Goal: Task Accomplishment & Management: Use online tool/utility

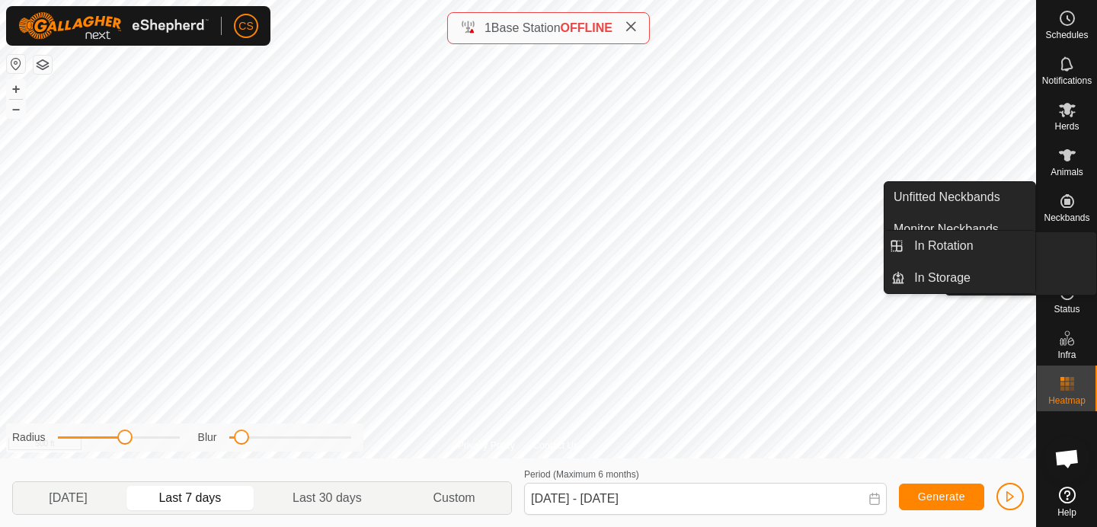
click at [1072, 249] on icon at bounding box center [1067, 247] width 18 height 18
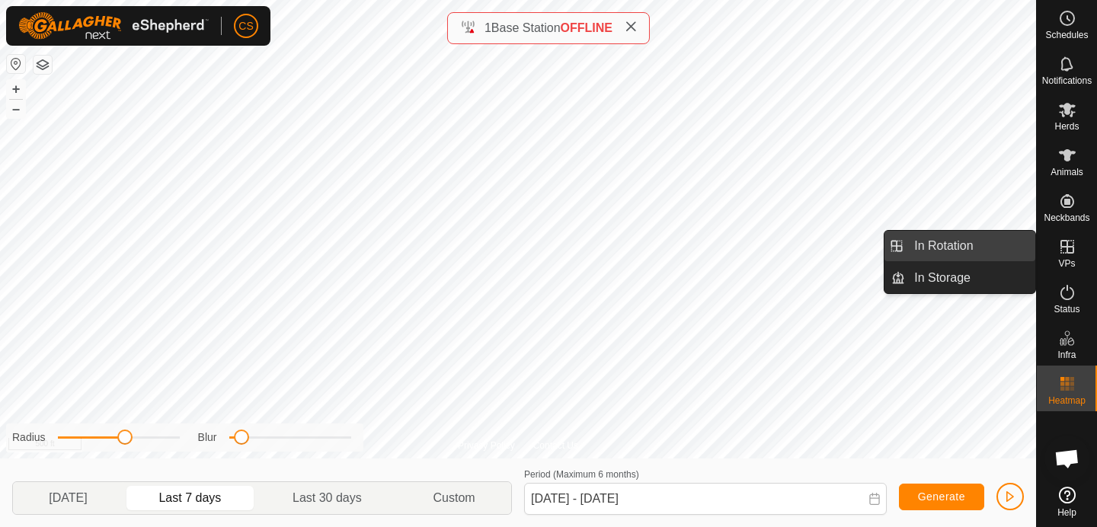
click at [955, 255] on link "In Rotation" at bounding box center [970, 246] width 130 height 30
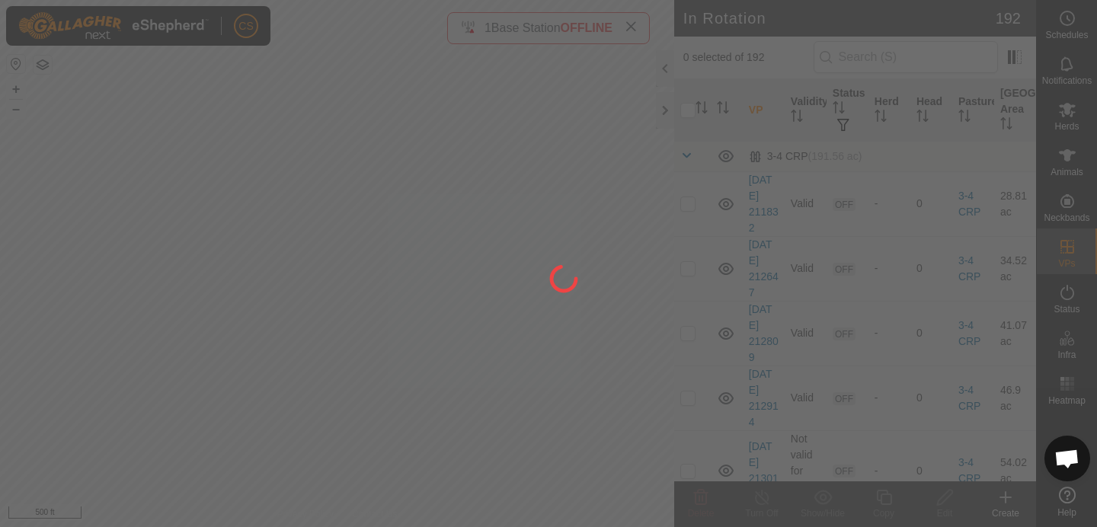
click at [185, 213] on div at bounding box center [548, 263] width 1097 height 527
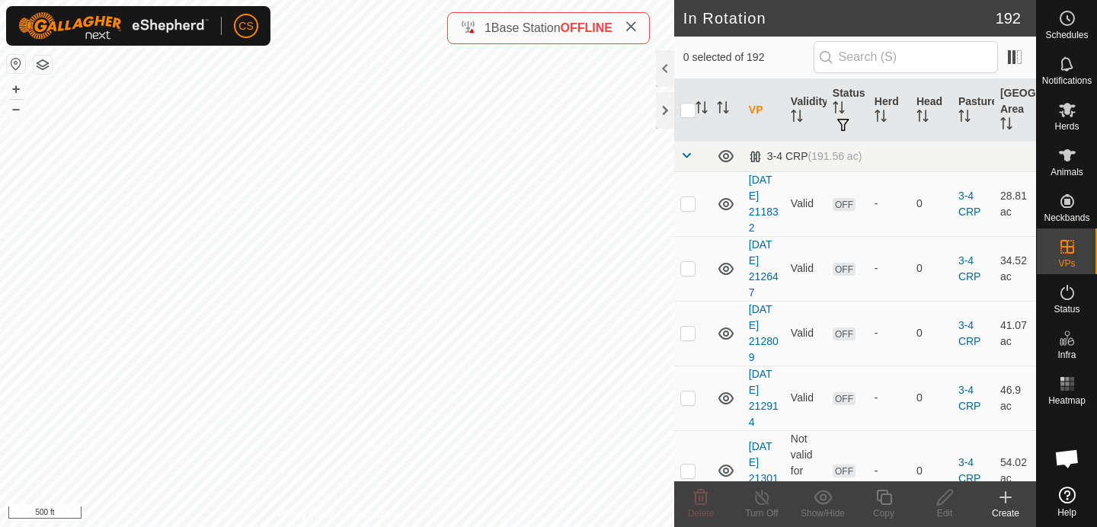
checkbox input "true"
click at [886, 502] on icon at bounding box center [884, 497] width 19 height 18
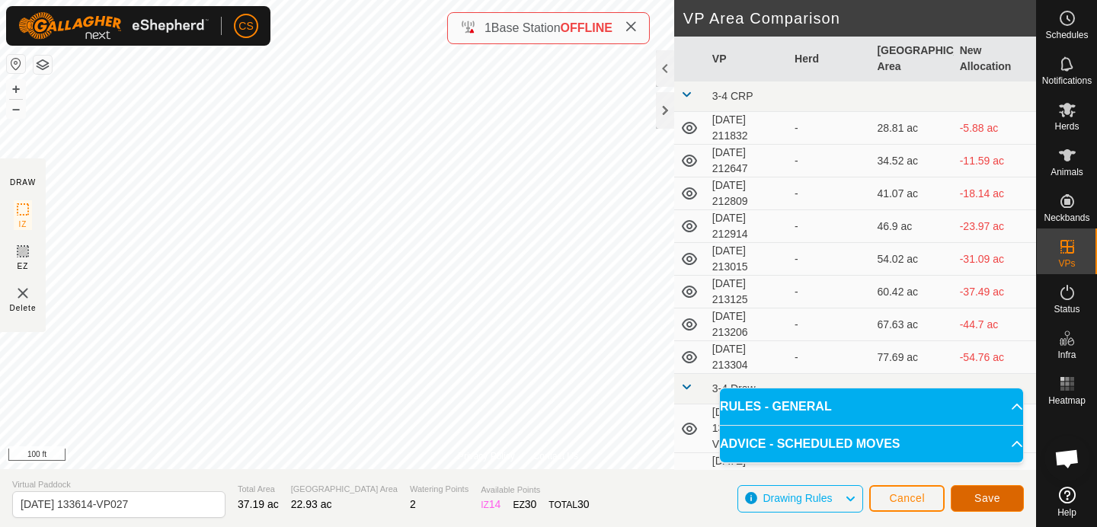
click at [991, 498] on span "Save" at bounding box center [988, 498] width 26 height 12
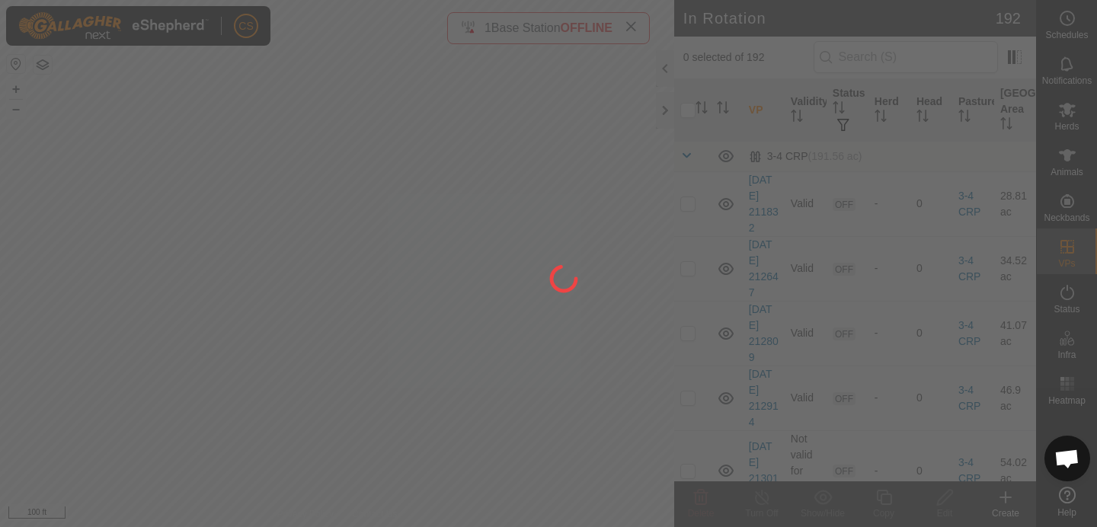
click at [113, 158] on div at bounding box center [548, 263] width 1097 height 527
click at [1071, 114] on div at bounding box center [548, 263] width 1097 height 527
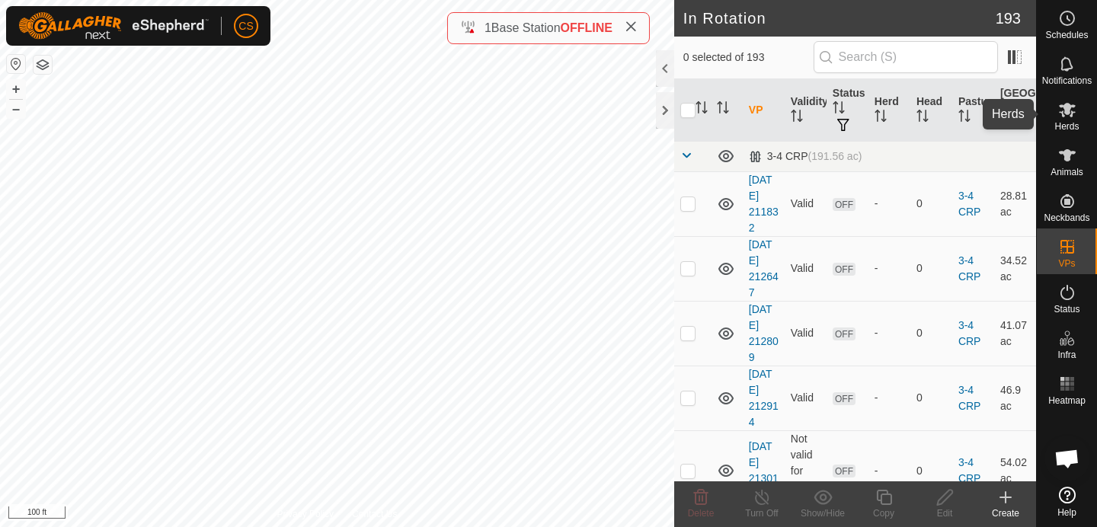
click at [1070, 122] on span "Herds" at bounding box center [1067, 126] width 24 height 9
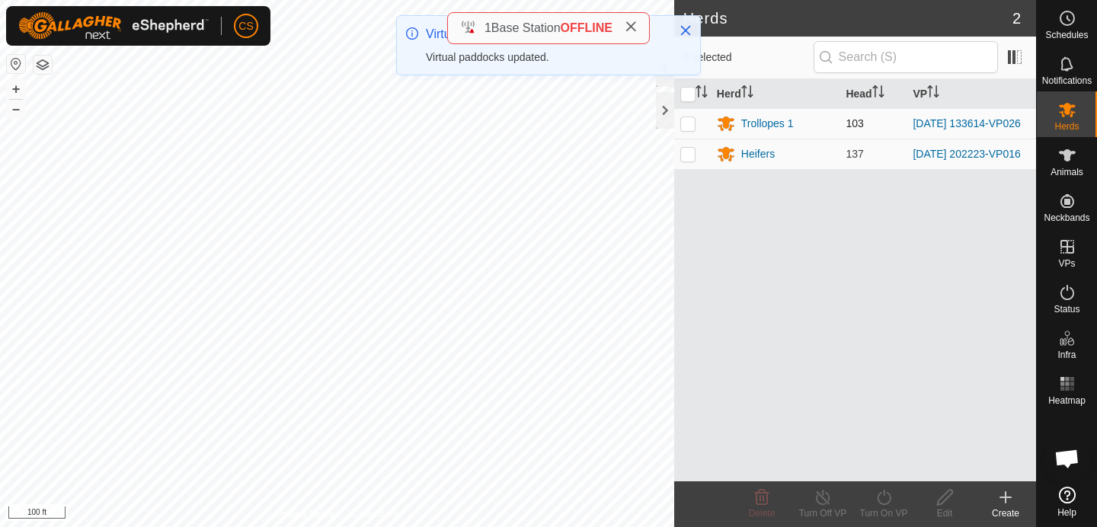
click at [690, 127] on p-checkbox at bounding box center [687, 123] width 15 height 12
checkbox input "true"
click at [883, 501] on icon at bounding box center [884, 497] width 19 height 18
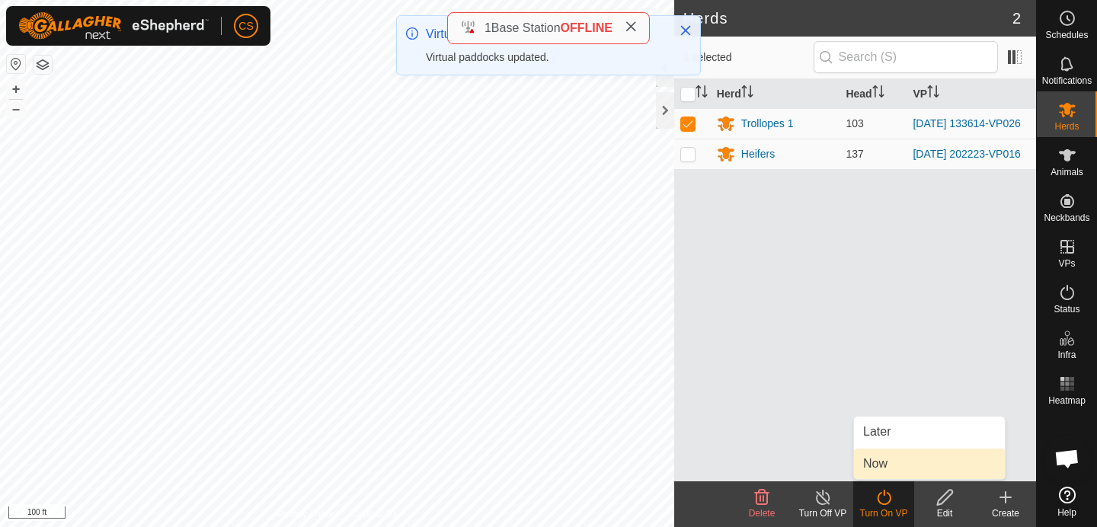
click at [879, 469] on span "Now" at bounding box center [875, 464] width 24 height 18
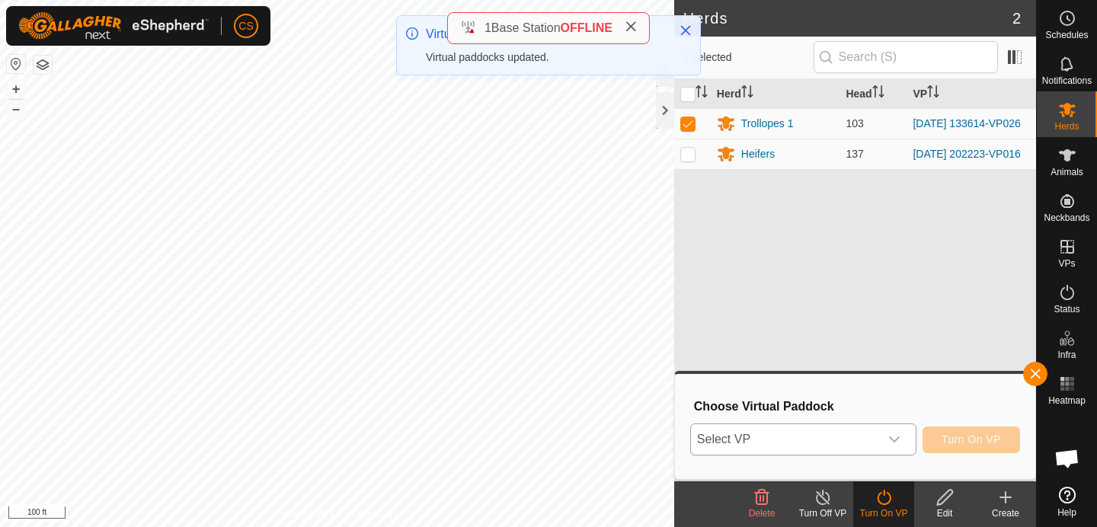
click at [856, 434] on span "Select VP" at bounding box center [785, 439] width 188 height 30
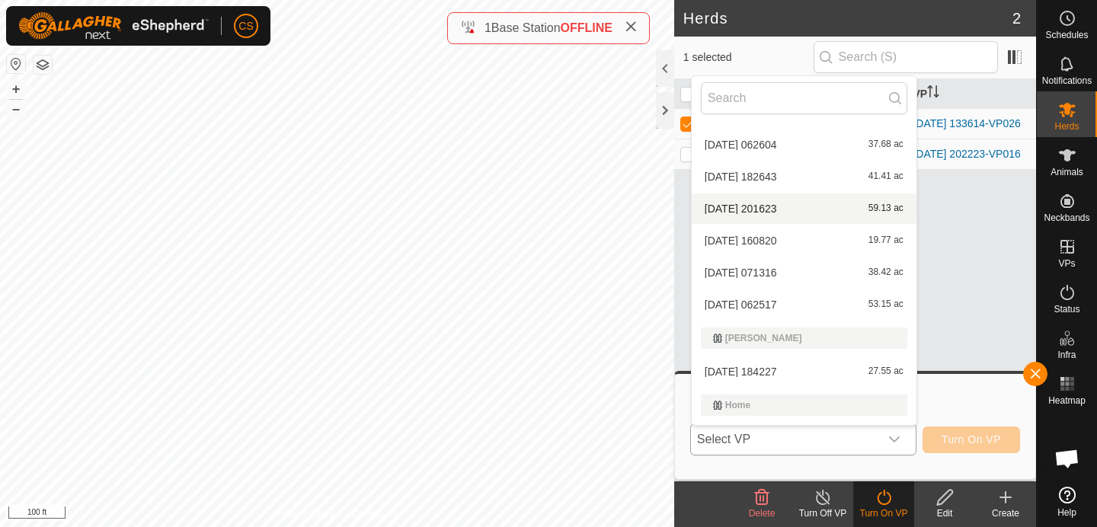
scroll to position [1665, 0]
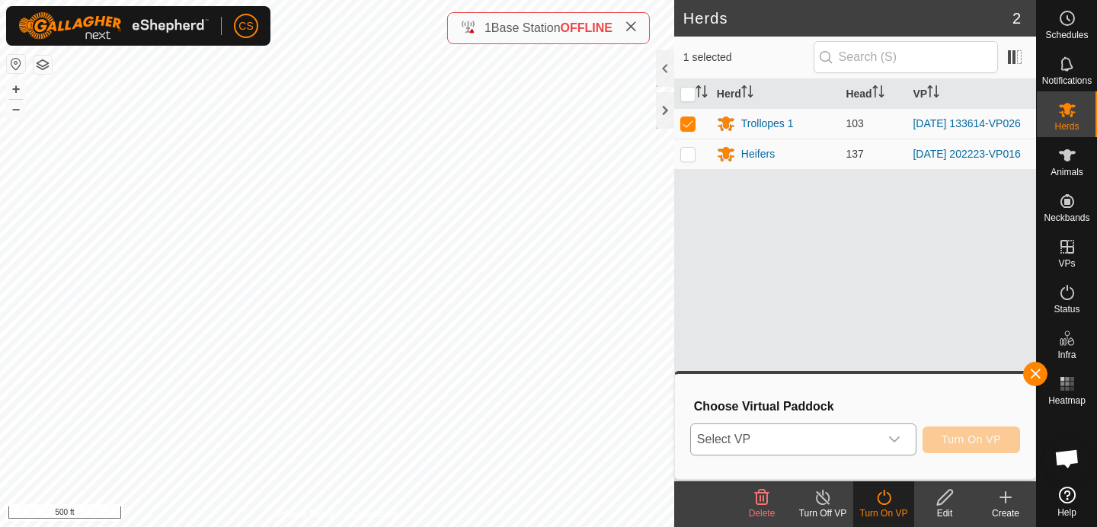
click at [897, 445] on icon "dropdown trigger" at bounding box center [895, 440] width 12 height 12
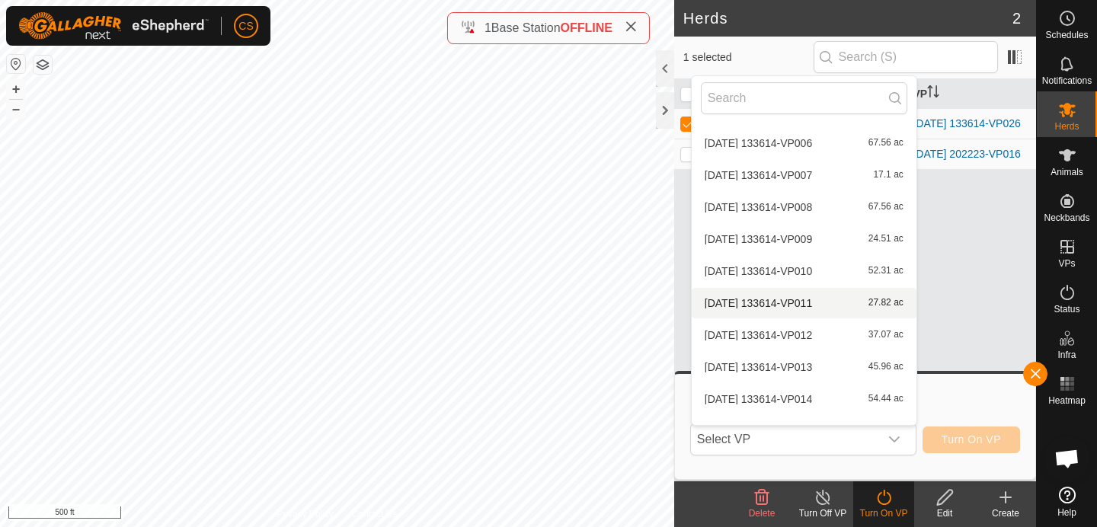
scroll to position [503, 0]
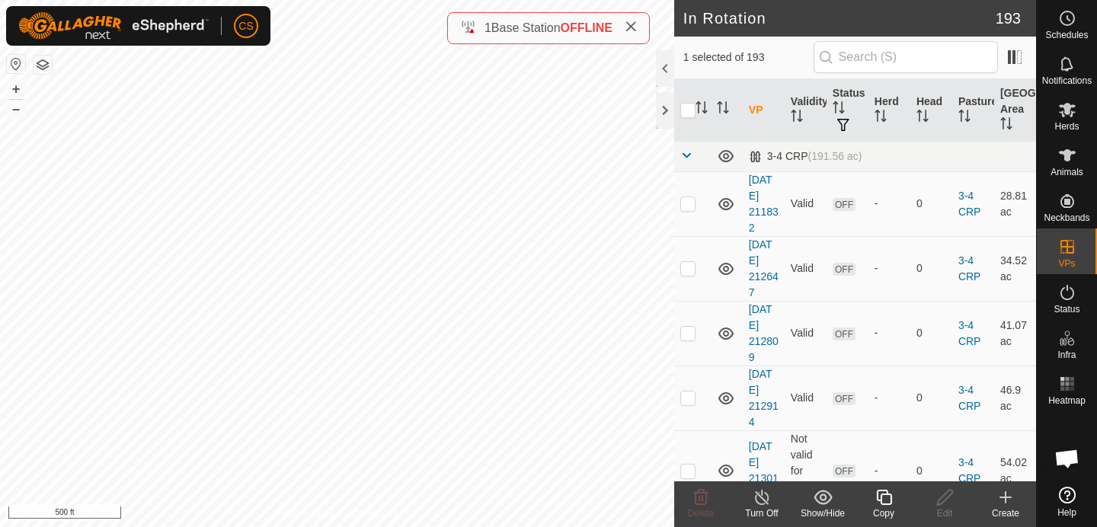
checkbox input "false"
checkbox input "true"
checkbox input "false"
click at [688, 110] on input "checkbox" at bounding box center [687, 110] width 15 height 15
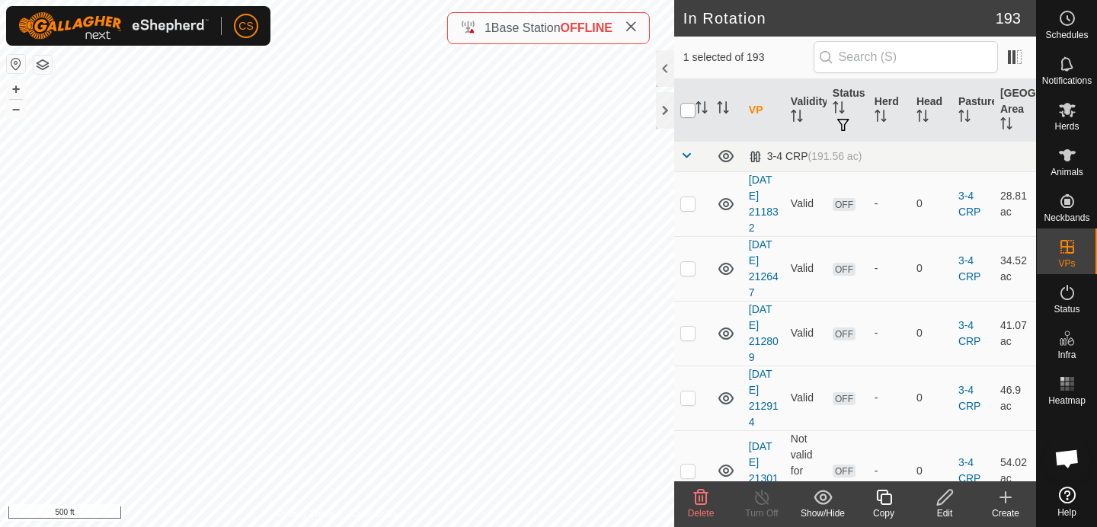
checkbox input "true"
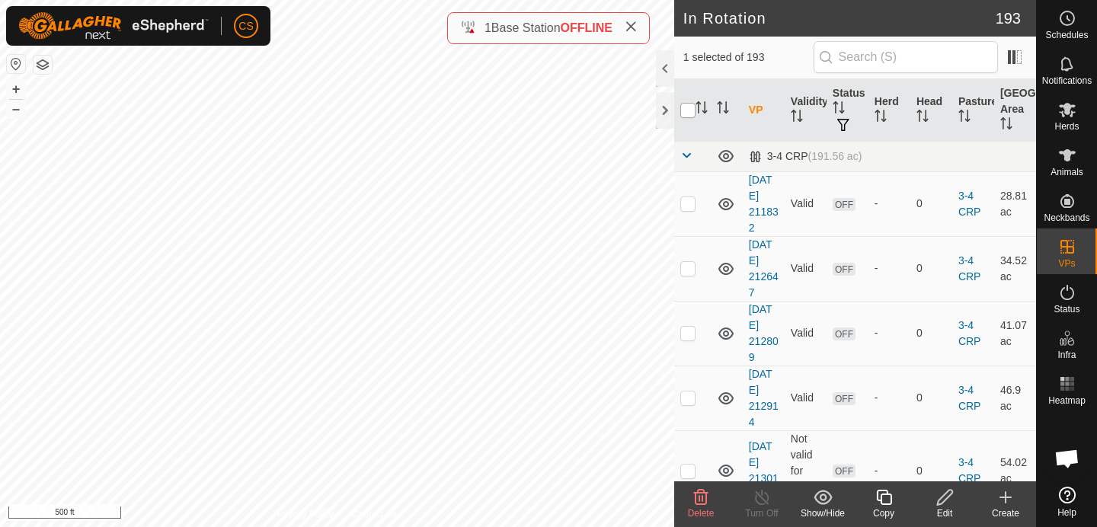
checkbox input "true"
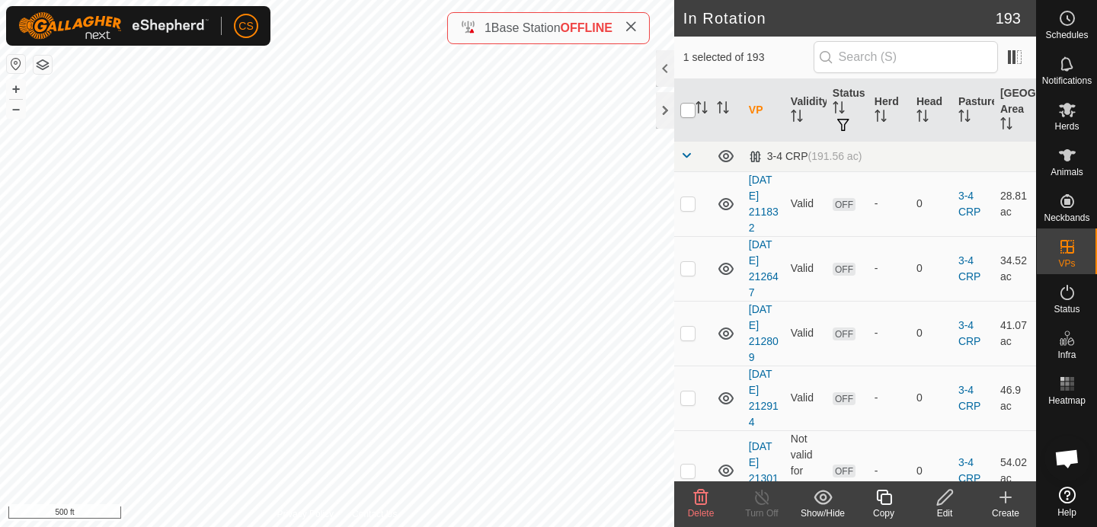
checkbox input "true"
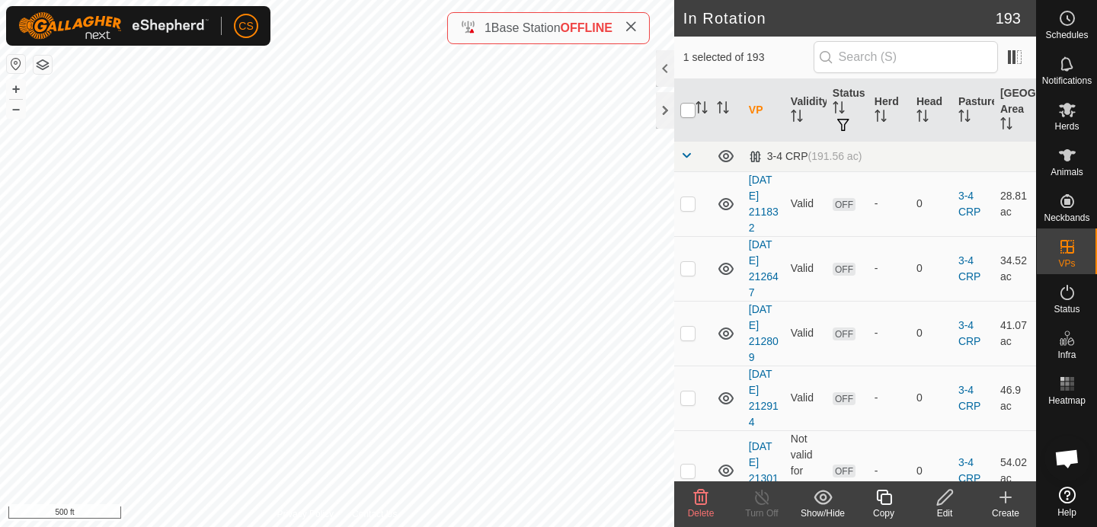
checkbox input "true"
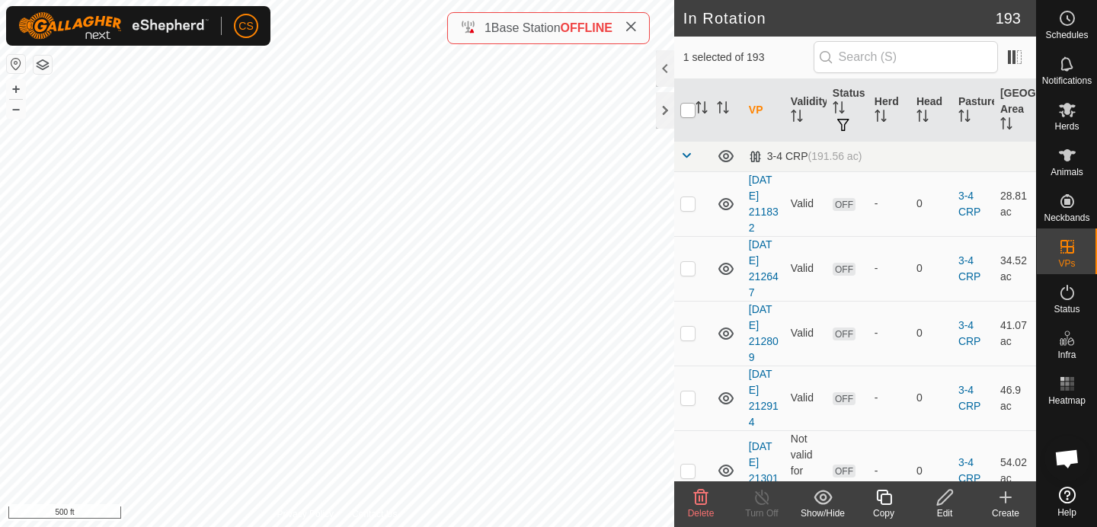
checkbox input "true"
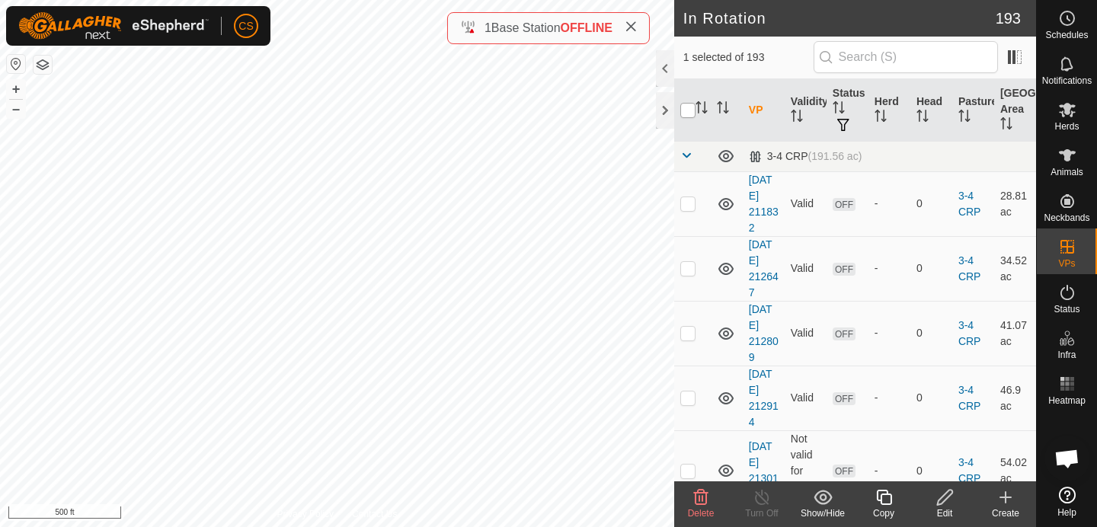
checkbox input "true"
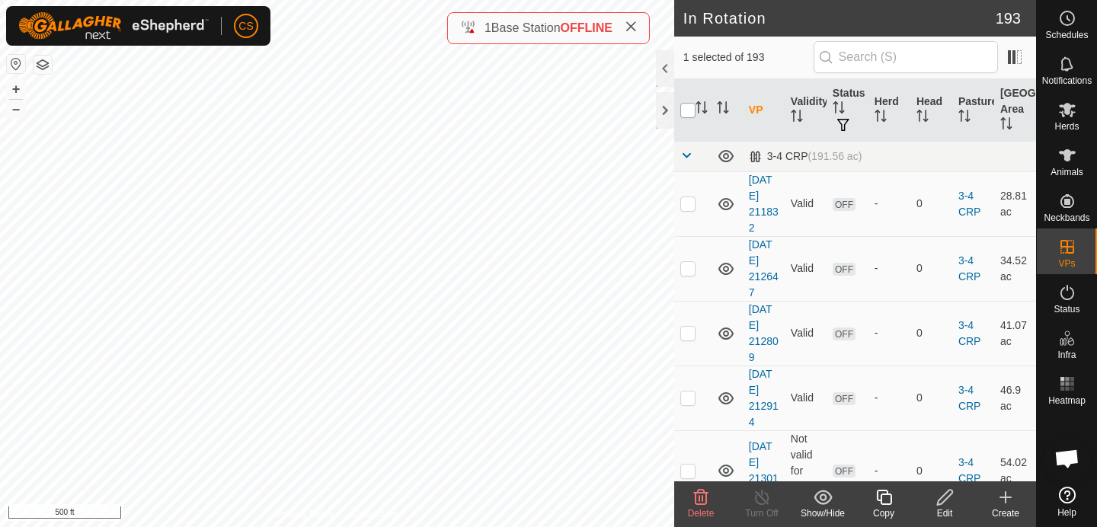
checkbox input "true"
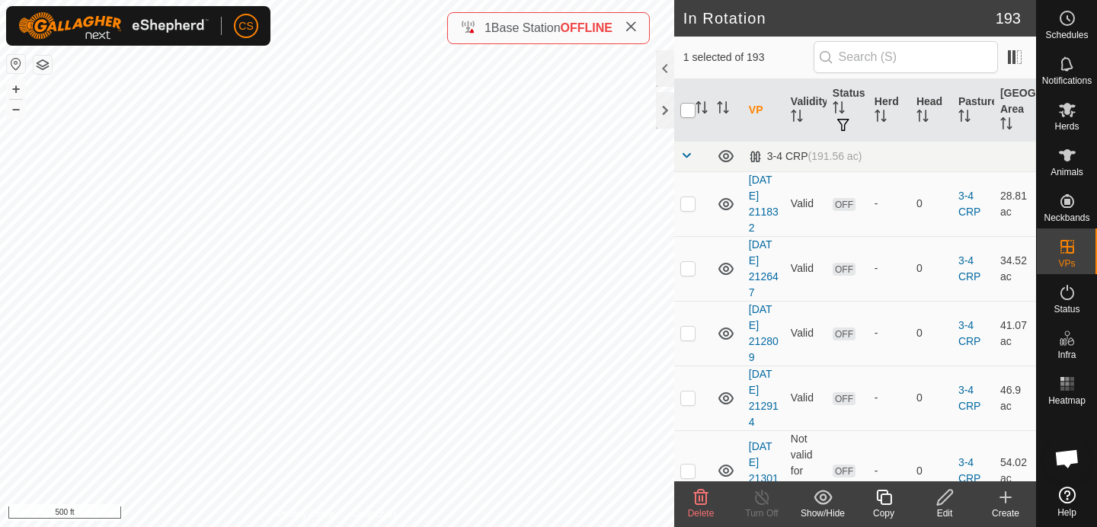
checkbox input "true"
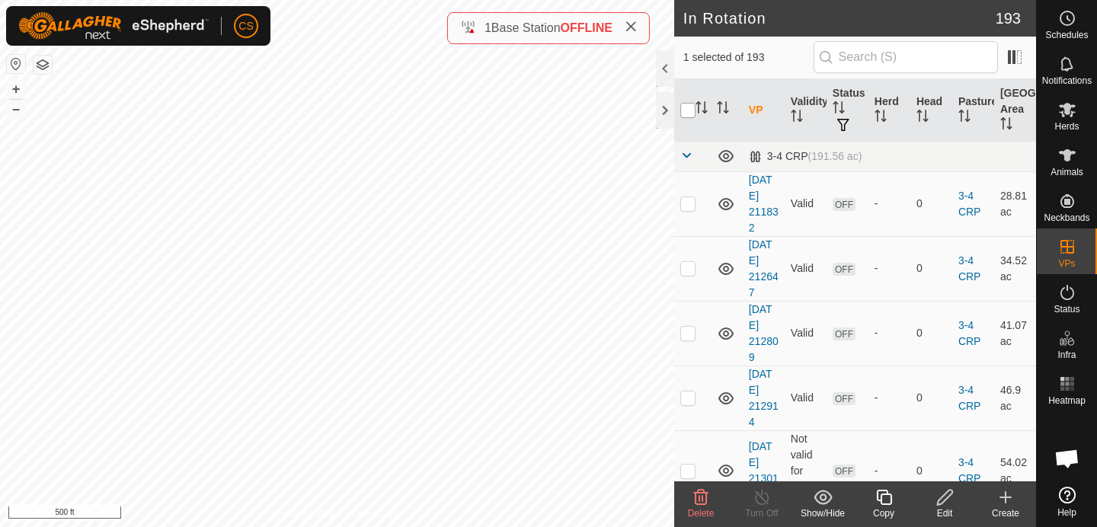
checkbox input "true"
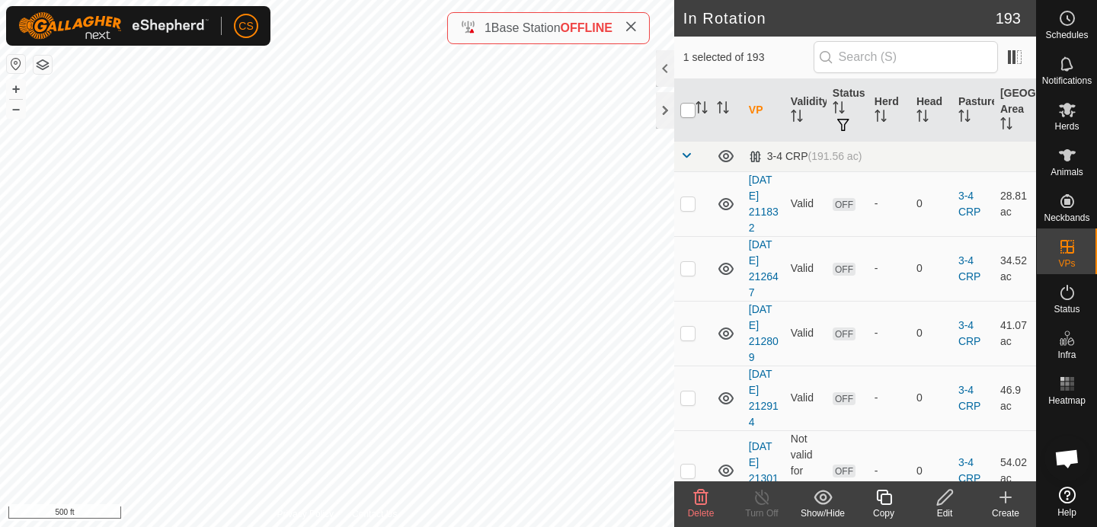
checkbox input "true"
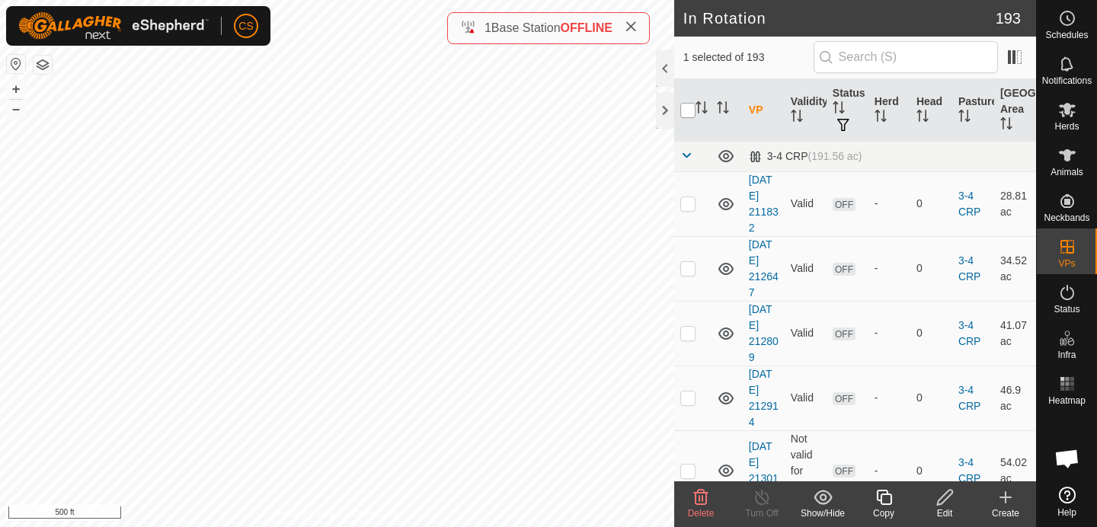
checkbox input "true"
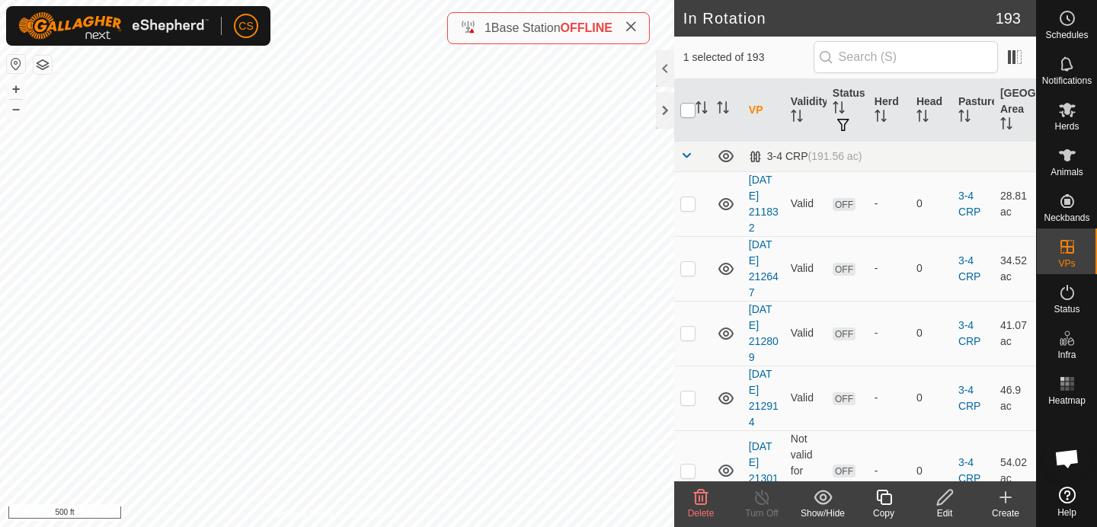
checkbox input "true"
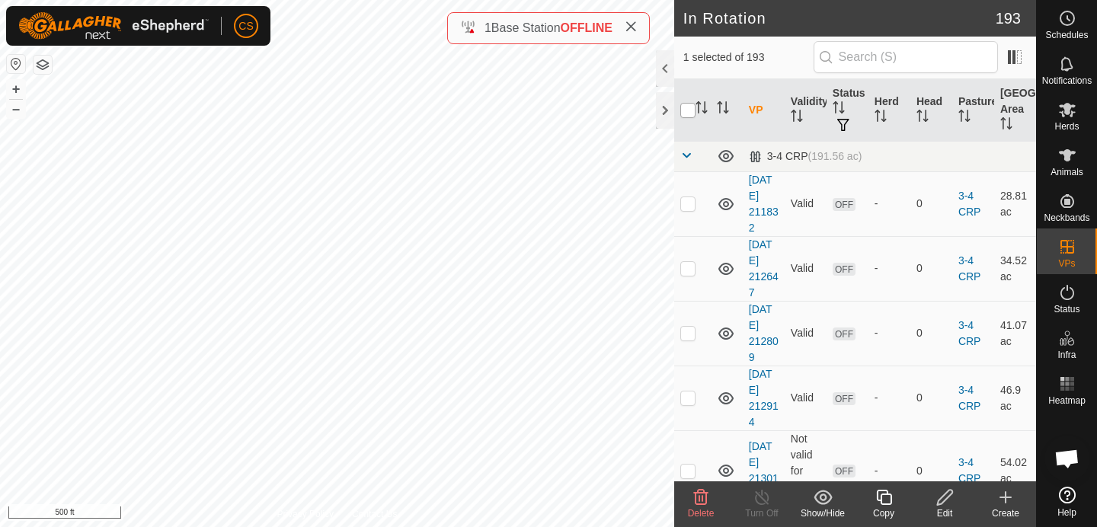
checkbox input "true"
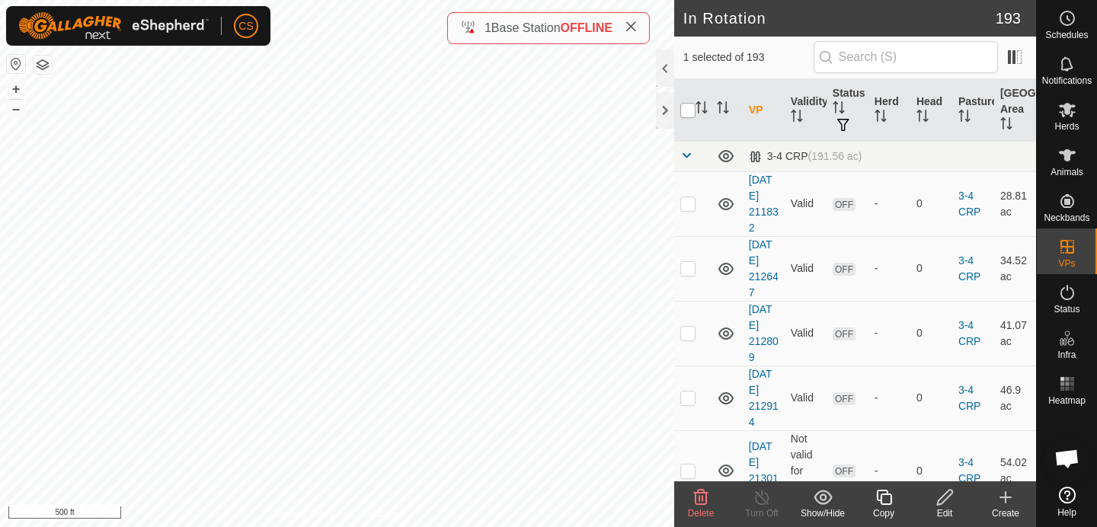
checkbox input "true"
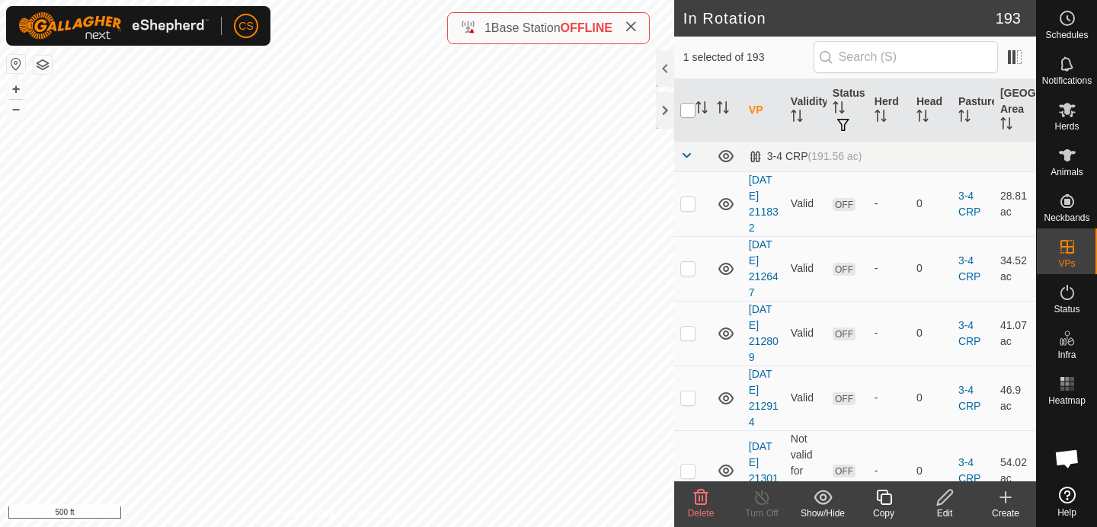
checkbox input "true"
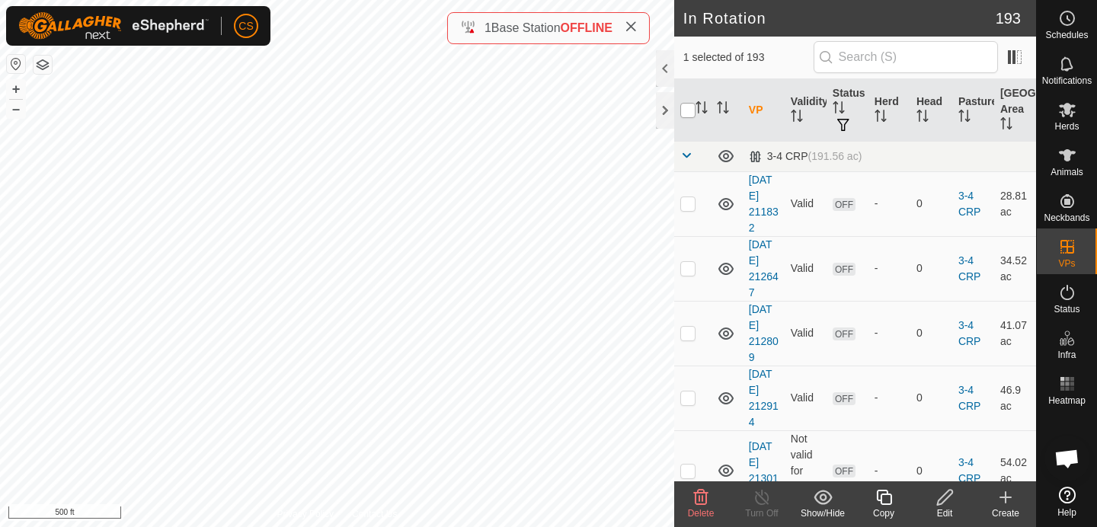
checkbox input "true"
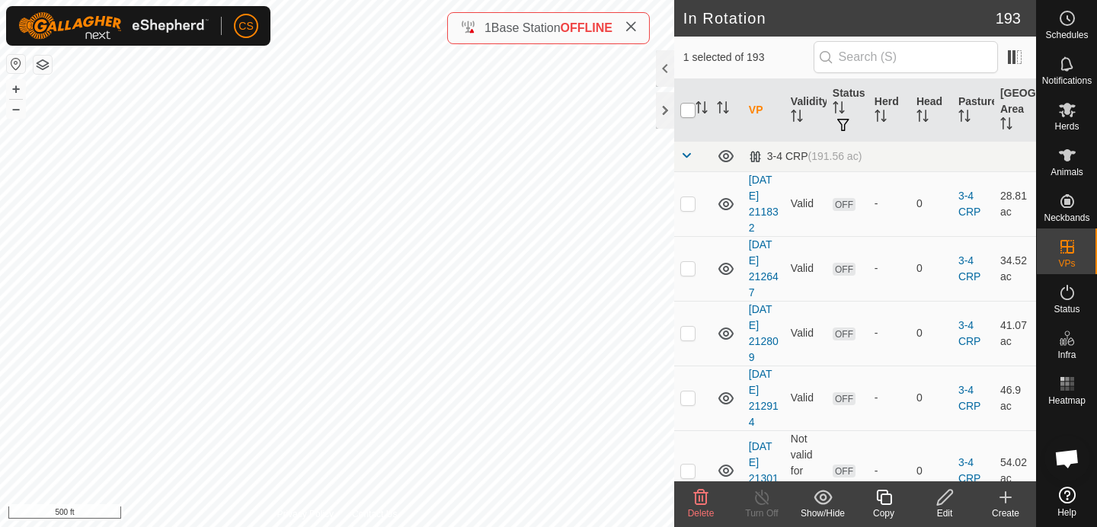
checkbox input "true"
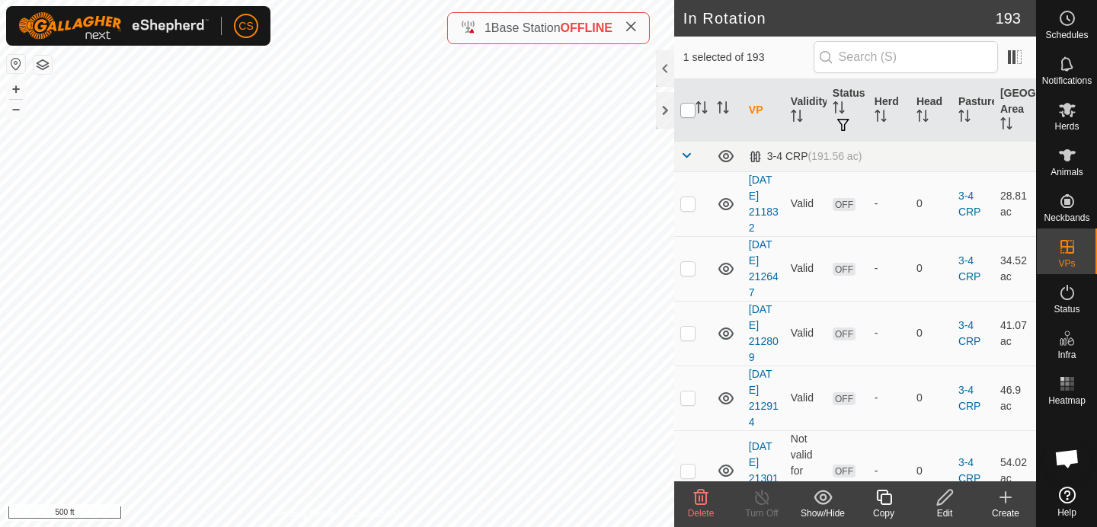
checkbox input "true"
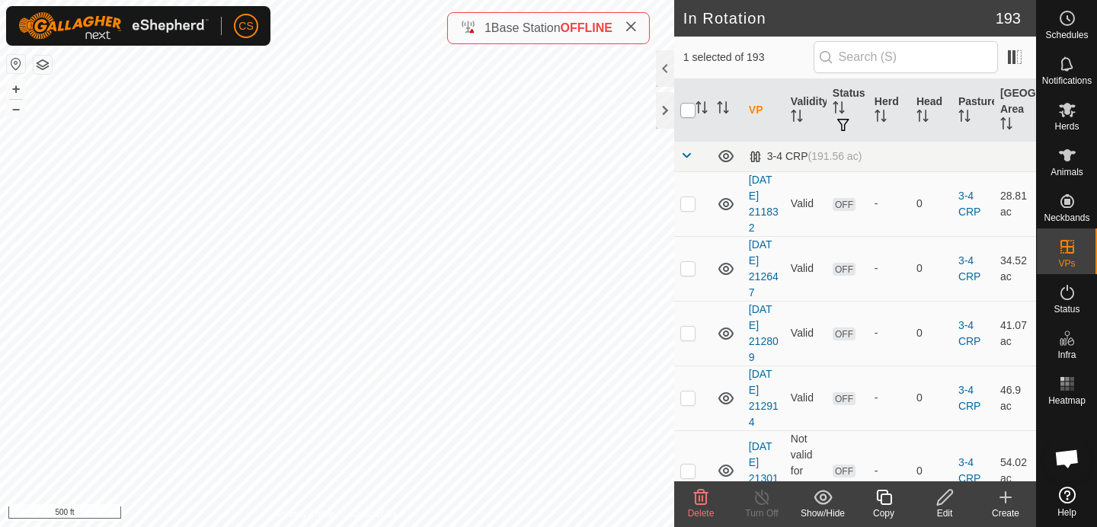
checkbox input "true"
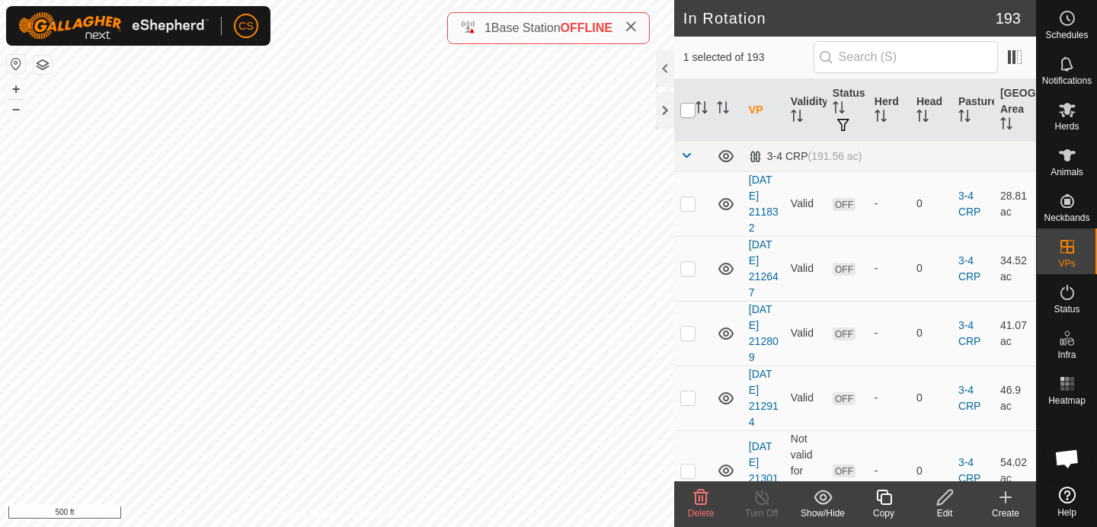
checkbox input "true"
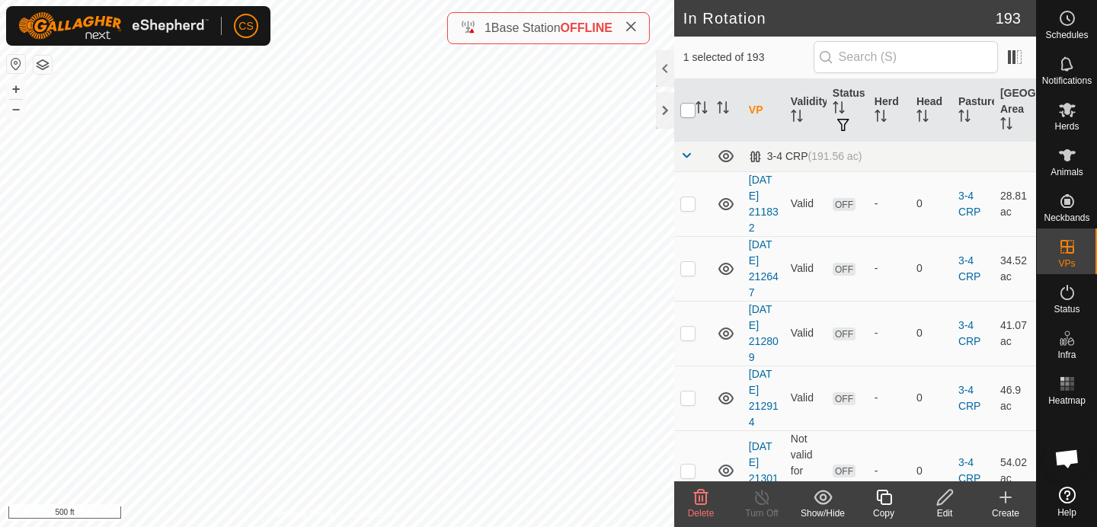
checkbox input "true"
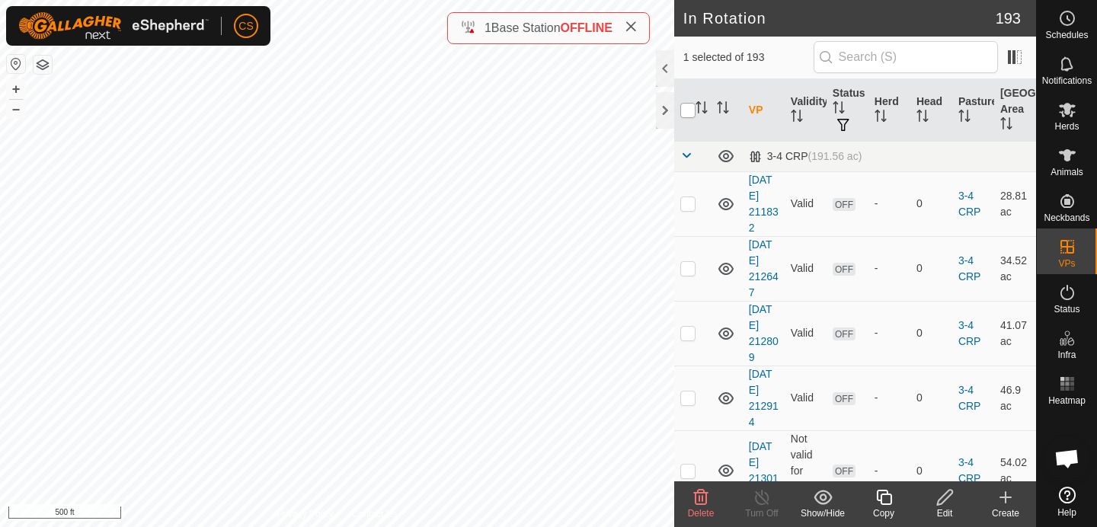
checkbox input "true"
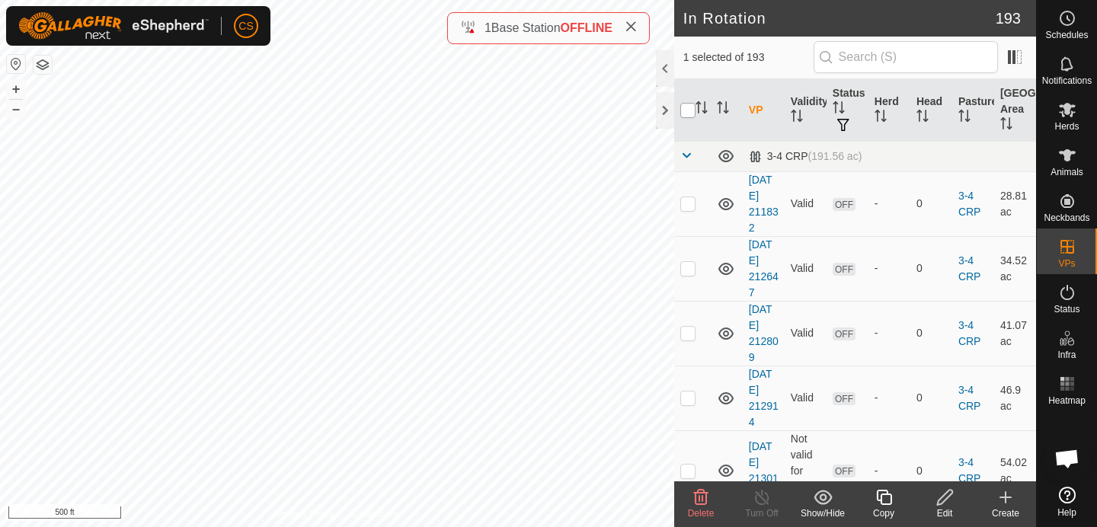
checkbox input "true"
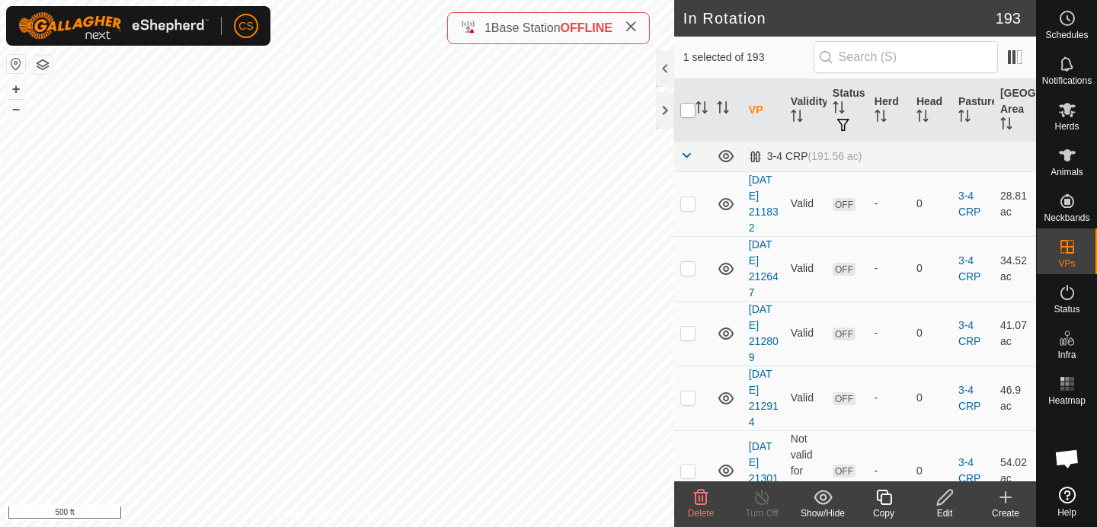
checkbox input "true"
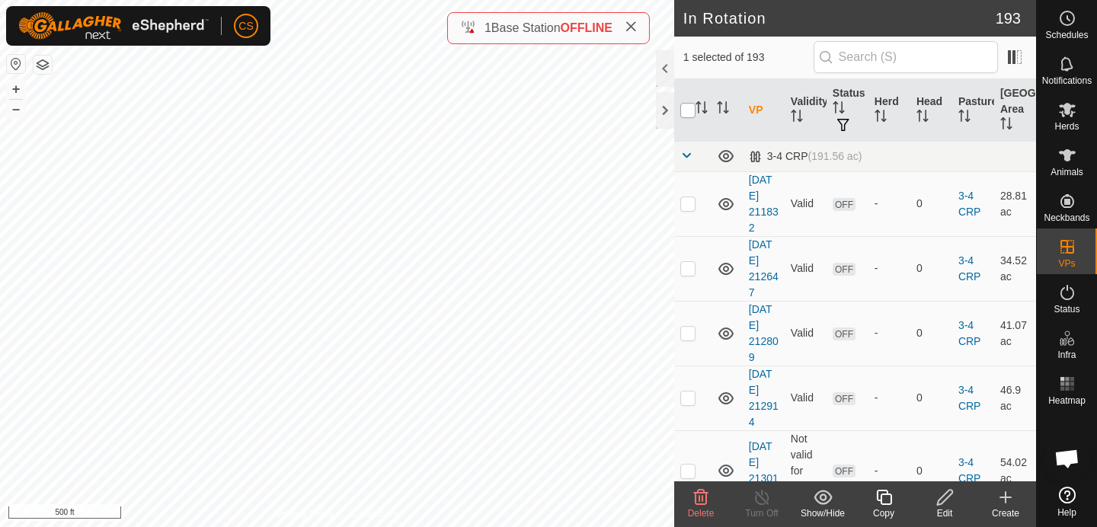
checkbox input "true"
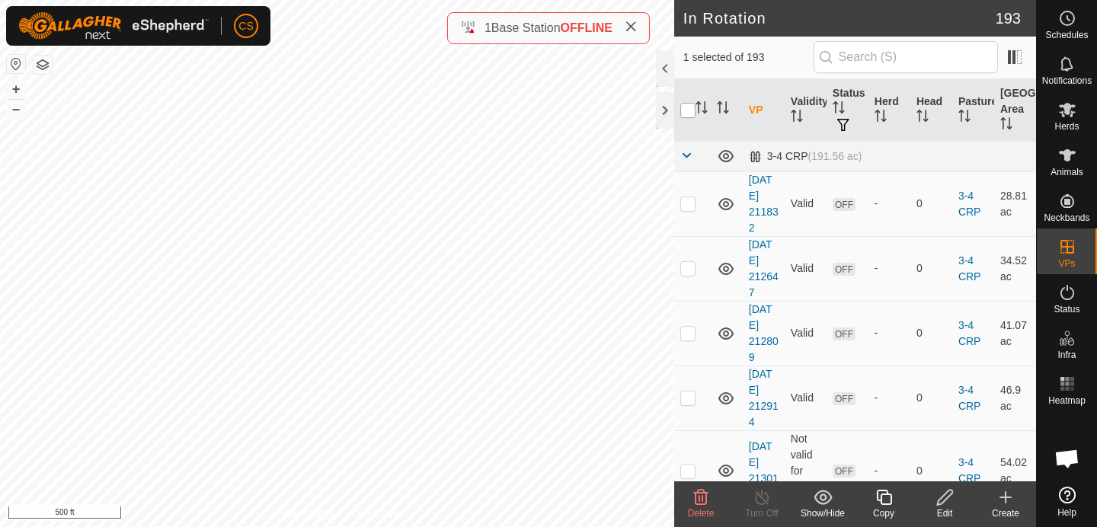
checkbox input "true"
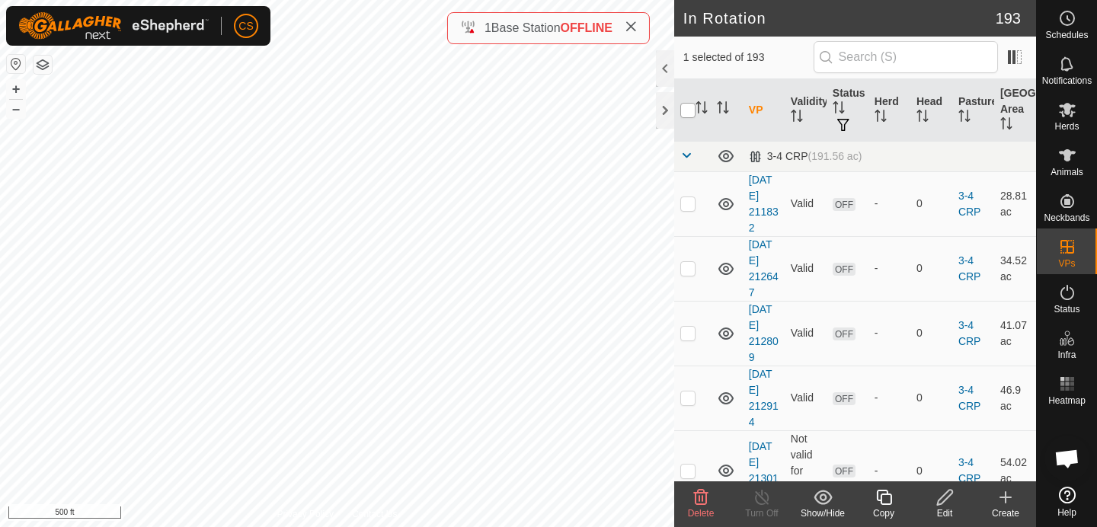
checkbox input "true"
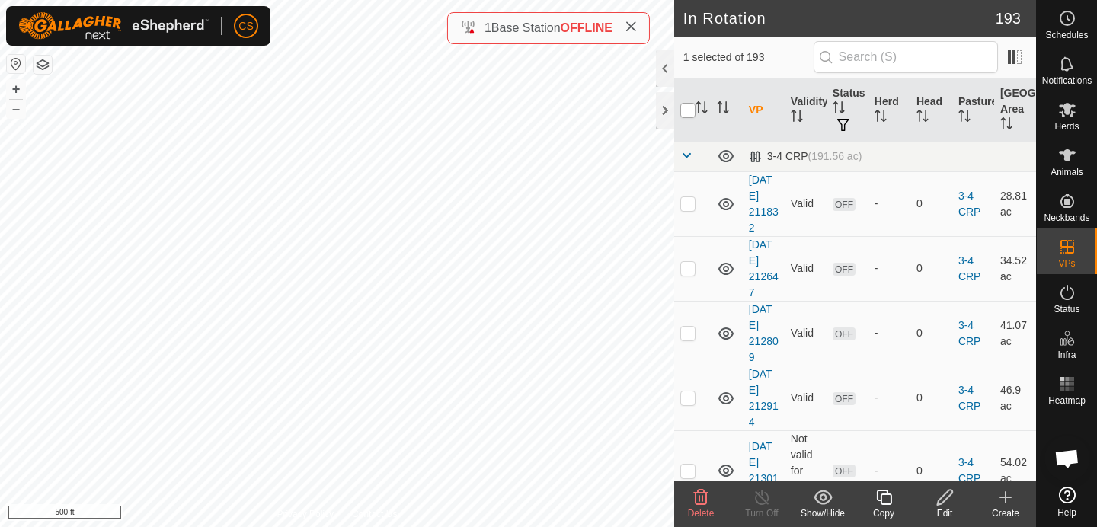
checkbox input "true"
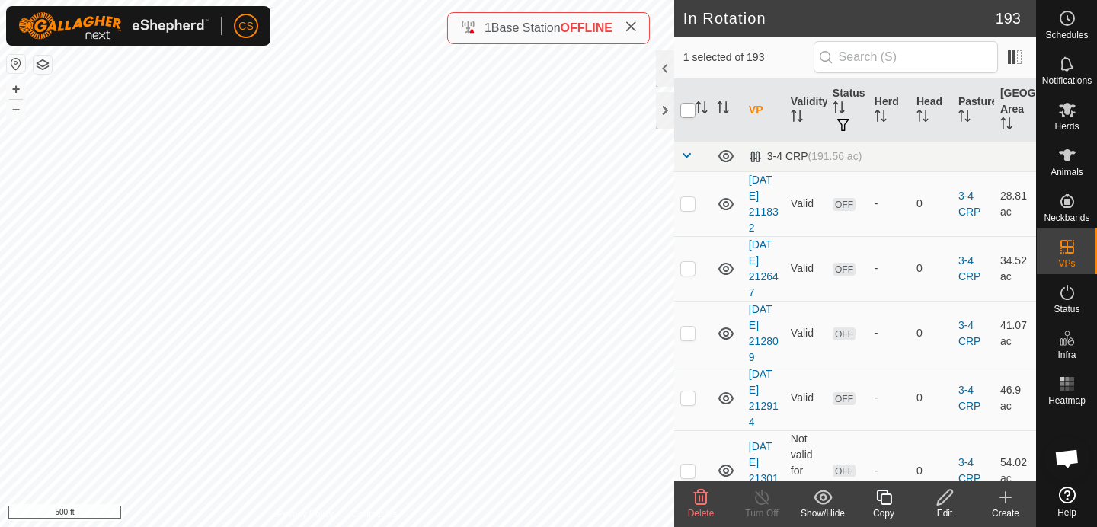
checkbox input "true"
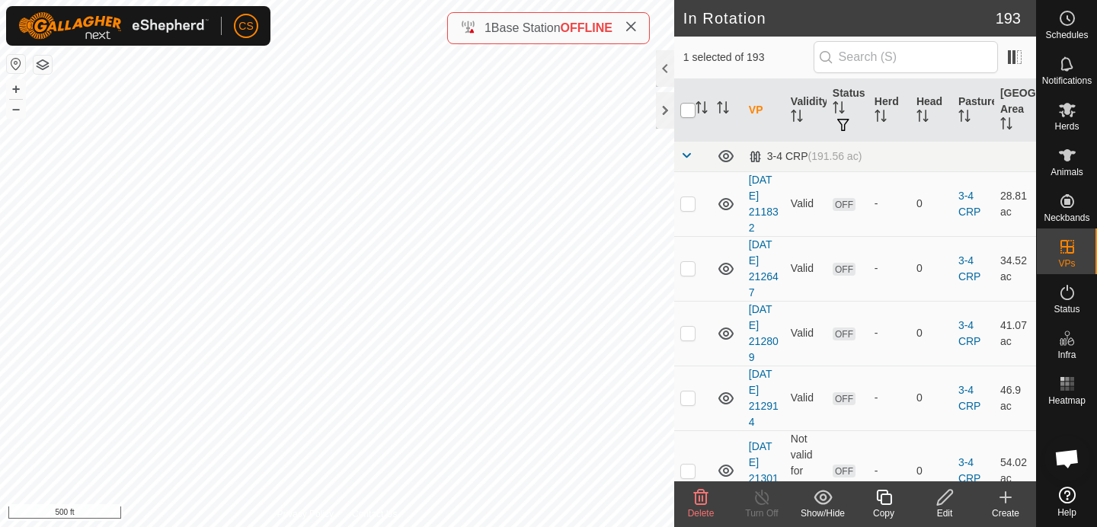
checkbox input "true"
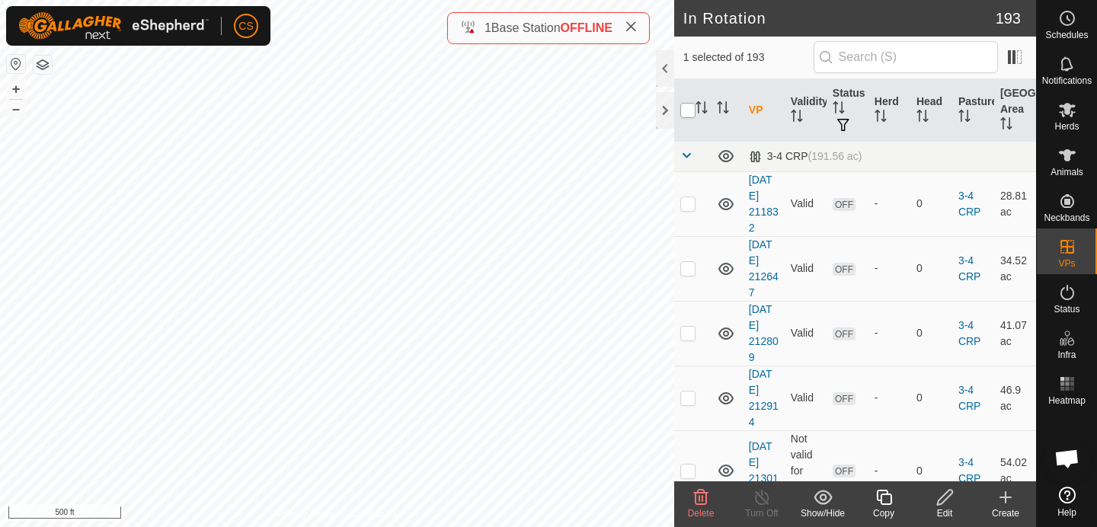
checkbox input "true"
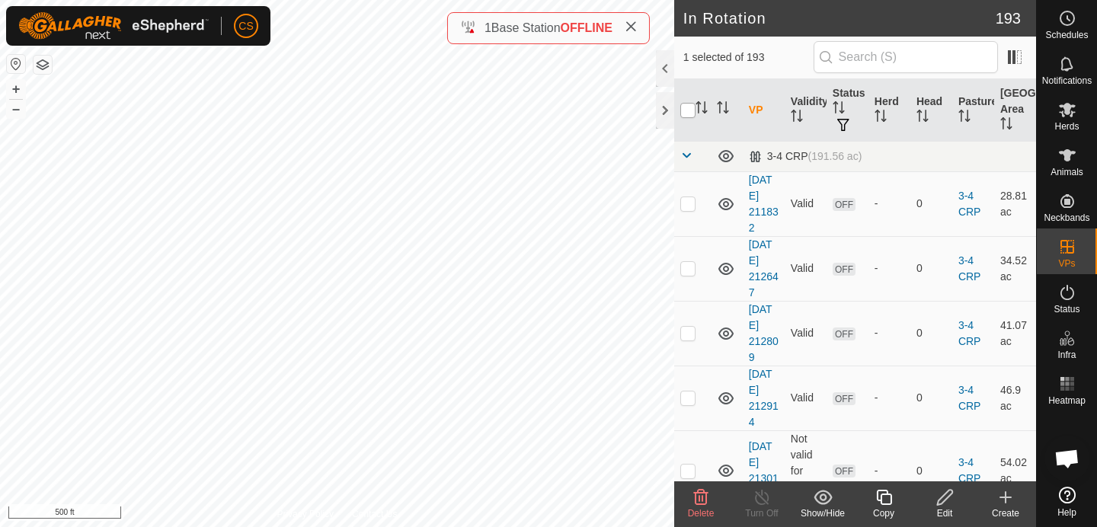
checkbox input "true"
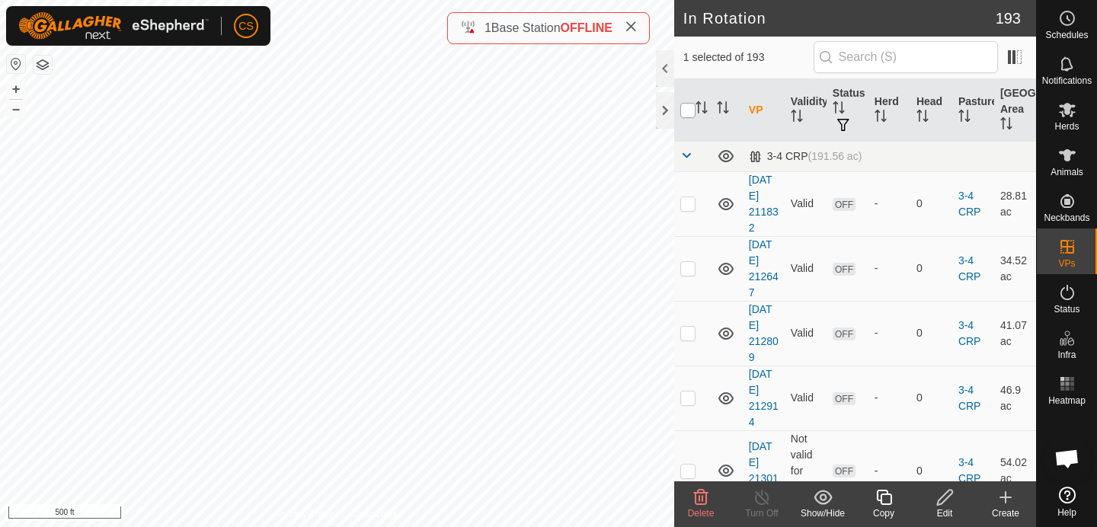
checkbox input "true"
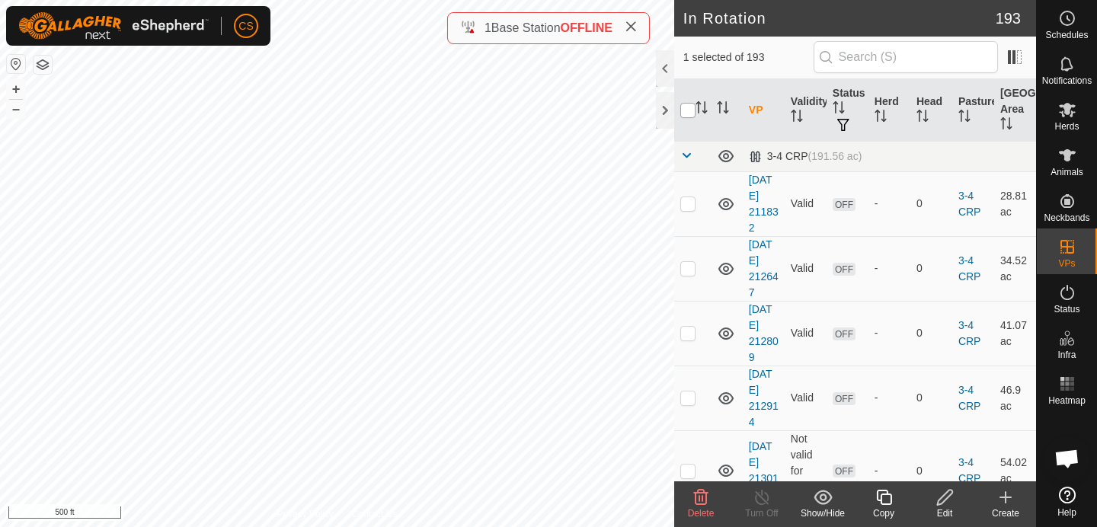
checkbox input "true"
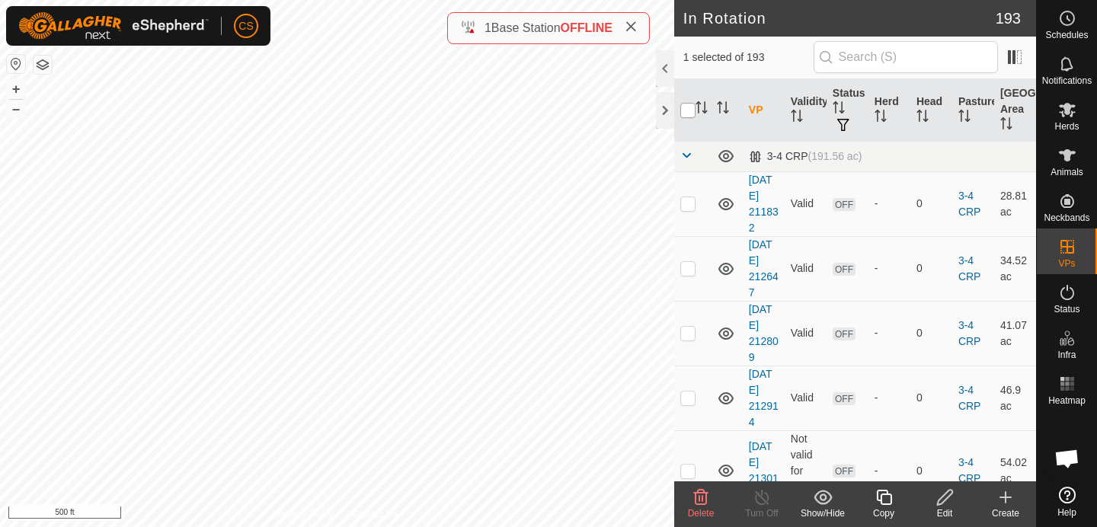
checkbox input "true"
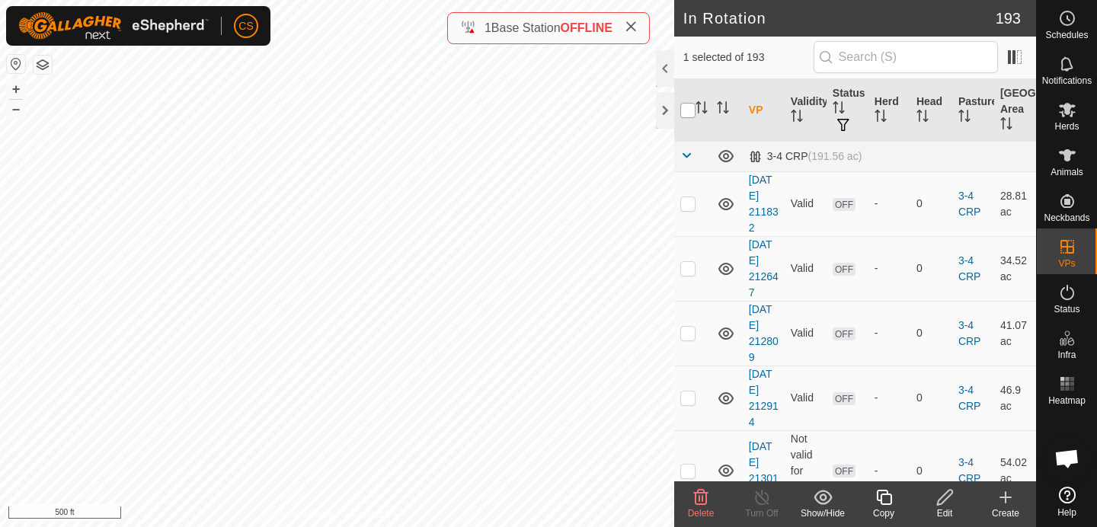
checkbox input "true"
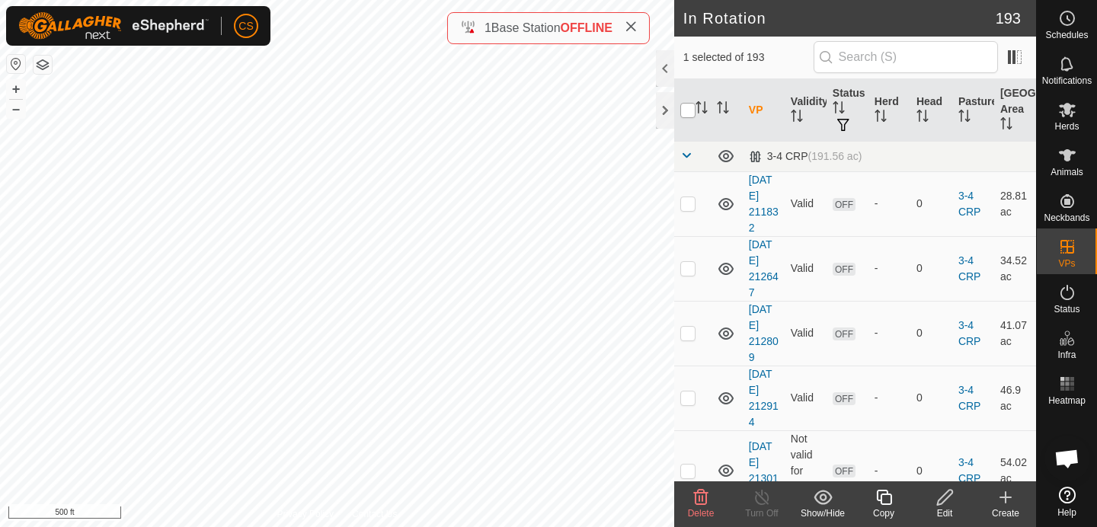
checkbox input "true"
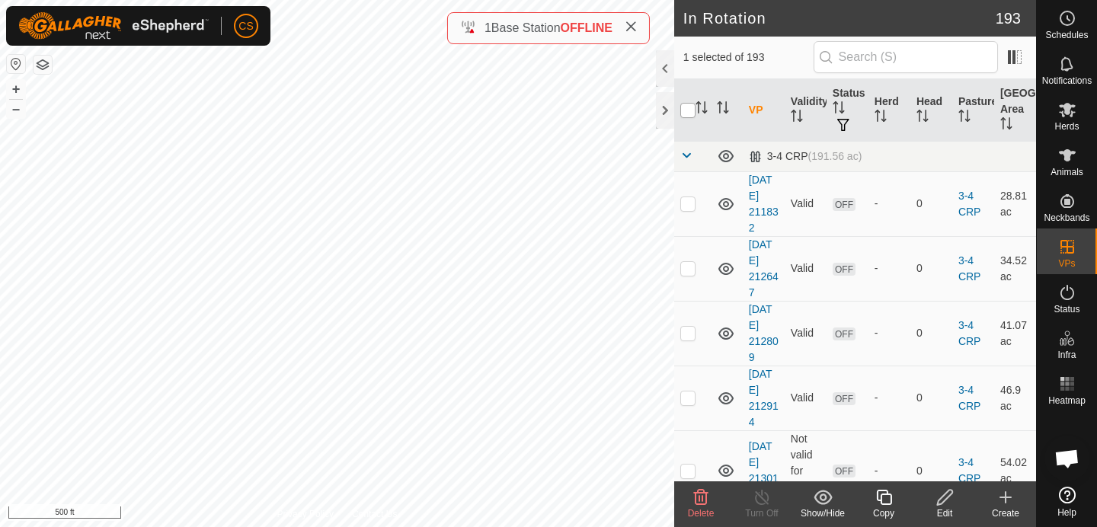
checkbox input "true"
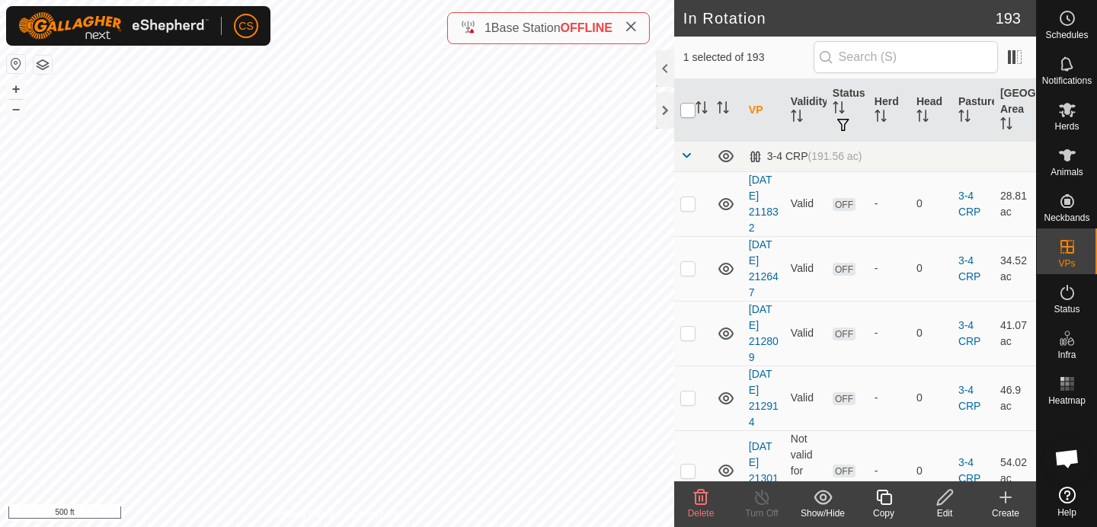
checkbox input "true"
click at [688, 110] on input "checkbox" at bounding box center [687, 110] width 15 height 15
checkbox input "false"
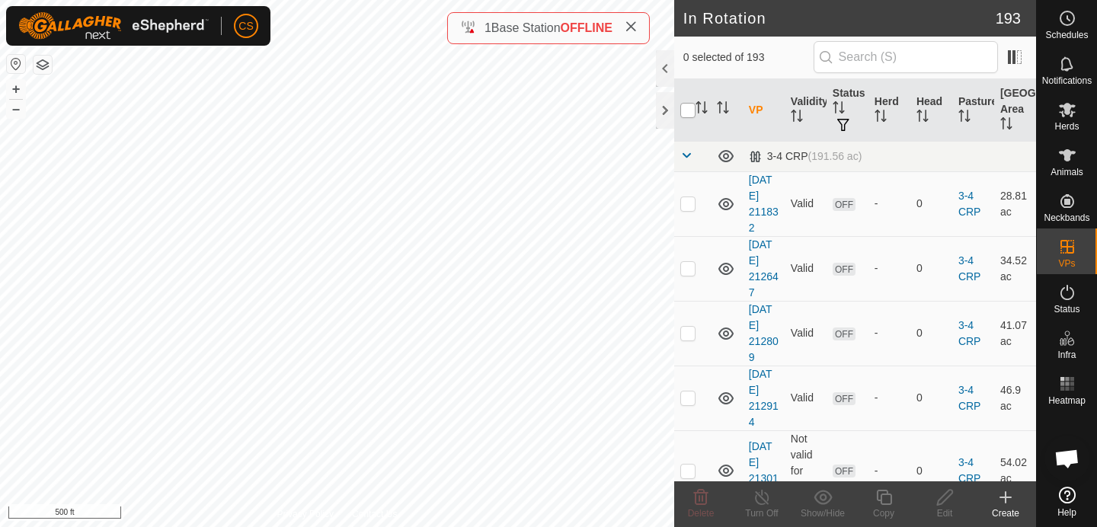
click at [688, 110] on input "checkbox" at bounding box center [687, 110] width 15 height 15
click at [703, 109] on icon "Activate to sort" at bounding box center [702, 107] width 12 height 12
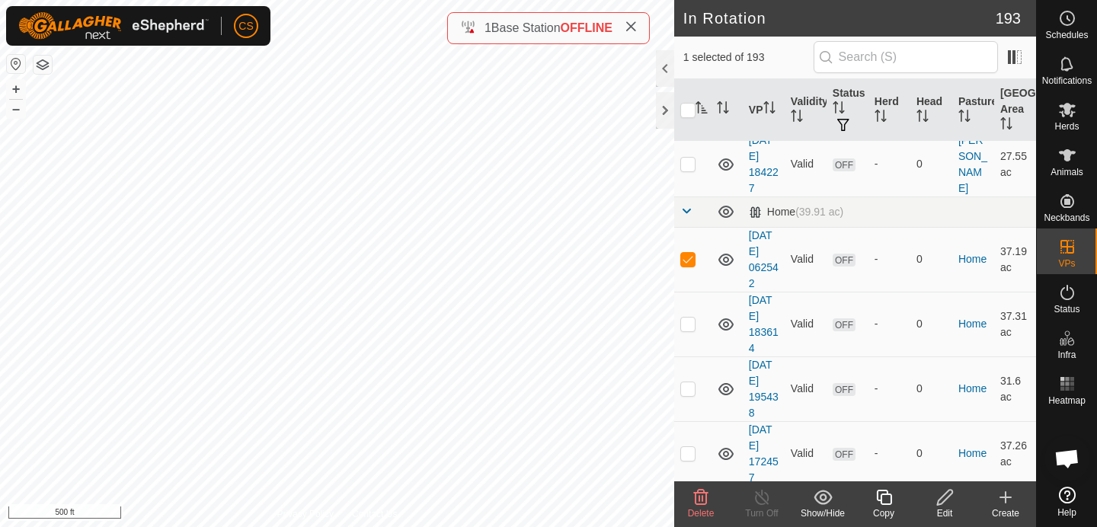
scroll to position [4621, 0]
click at [694, 263] on p-checkbox at bounding box center [687, 260] width 15 height 12
click at [688, 263] on p-checkbox at bounding box center [687, 260] width 15 height 12
click at [687, 324] on p-checkbox at bounding box center [687, 325] width 15 height 12
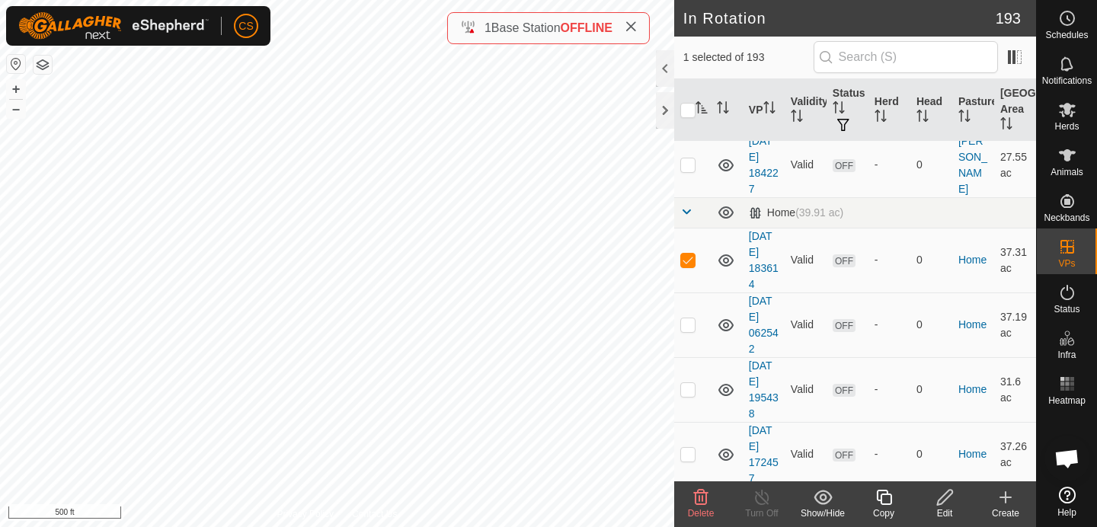
click at [687, 324] on p-checkbox at bounding box center [687, 325] width 15 height 12
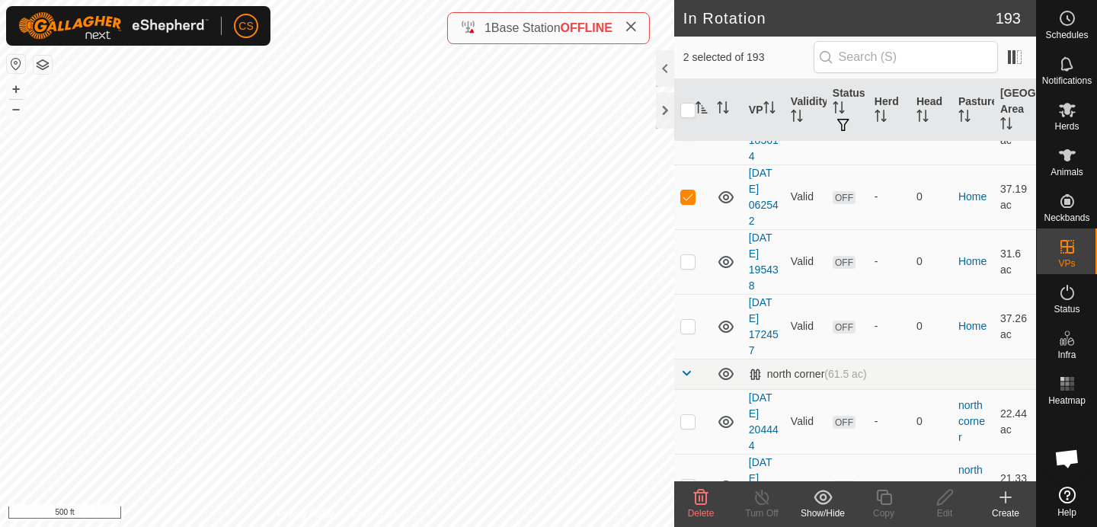
scroll to position [4751, 0]
click at [687, 324] on p-checkbox at bounding box center [687, 324] width 15 height 12
click at [689, 259] on p-checkbox at bounding box center [687, 259] width 15 height 12
click at [690, 212] on td at bounding box center [692, 194] width 37 height 65
click at [690, 207] on td at bounding box center [692, 194] width 37 height 65
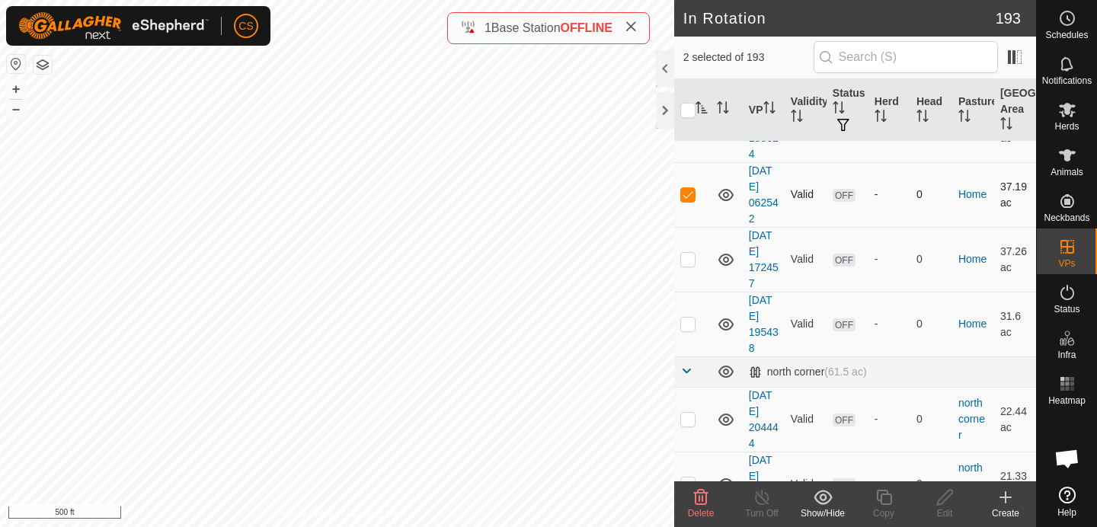
click at [690, 207] on td at bounding box center [692, 194] width 37 height 65
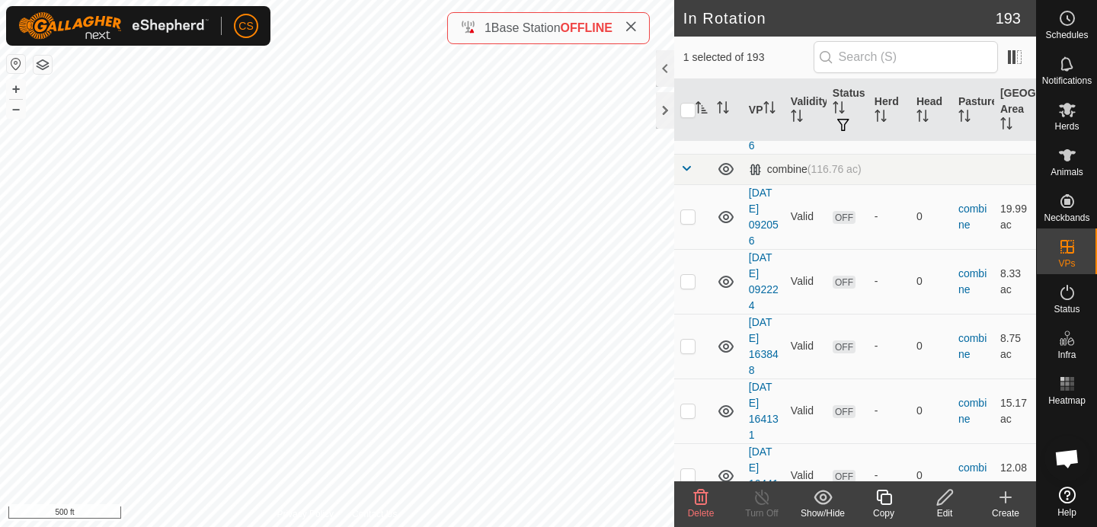
scroll to position [3131, 0]
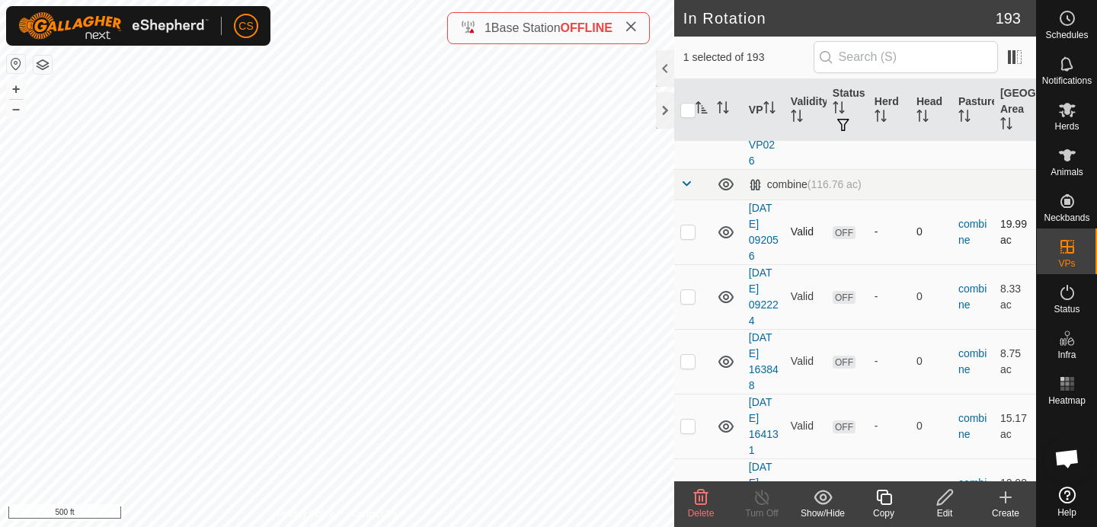
click at [693, 229] on p-checkbox at bounding box center [687, 232] width 15 height 12
click at [1066, 116] on icon at bounding box center [1067, 110] width 18 height 18
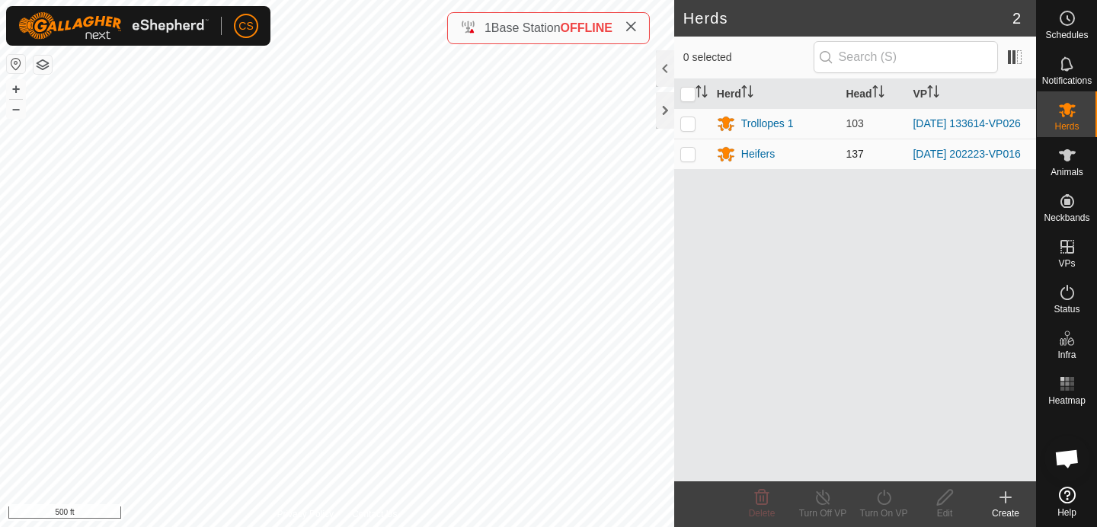
click at [692, 157] on p-checkbox at bounding box center [687, 154] width 15 height 12
click at [882, 504] on icon at bounding box center [884, 497] width 14 height 15
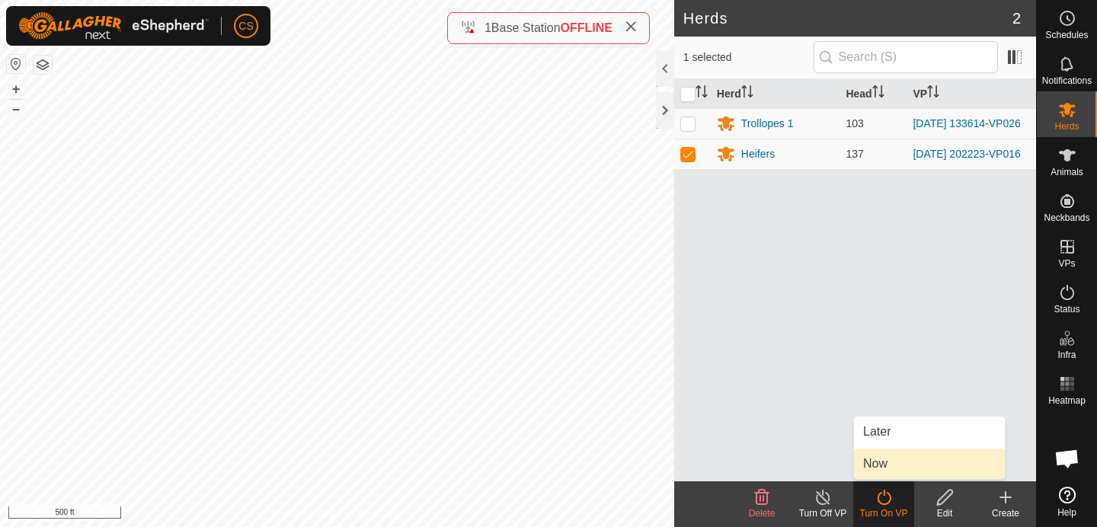
click at [869, 471] on link "Now" at bounding box center [929, 464] width 151 height 30
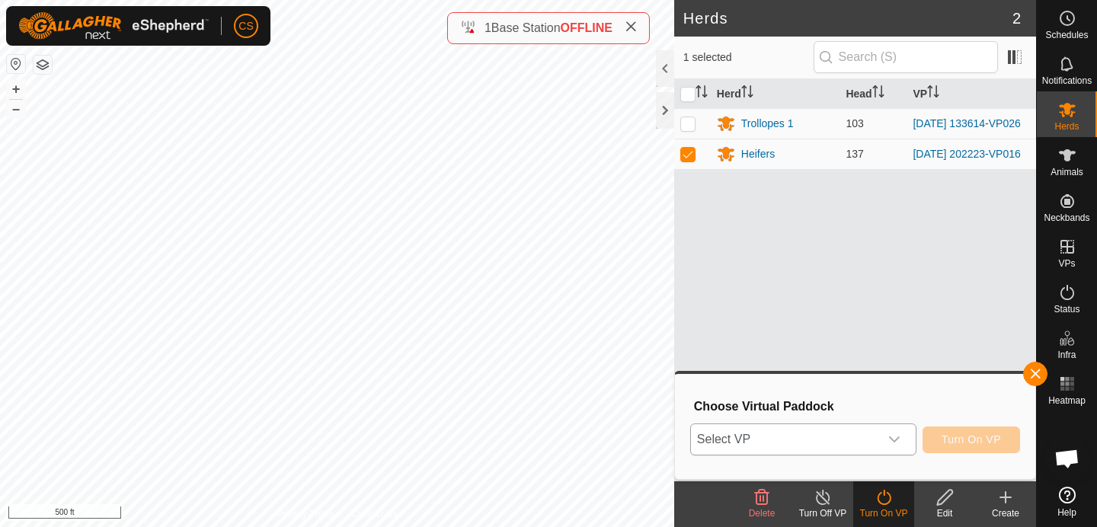
click at [838, 434] on span "Select VP" at bounding box center [785, 439] width 188 height 30
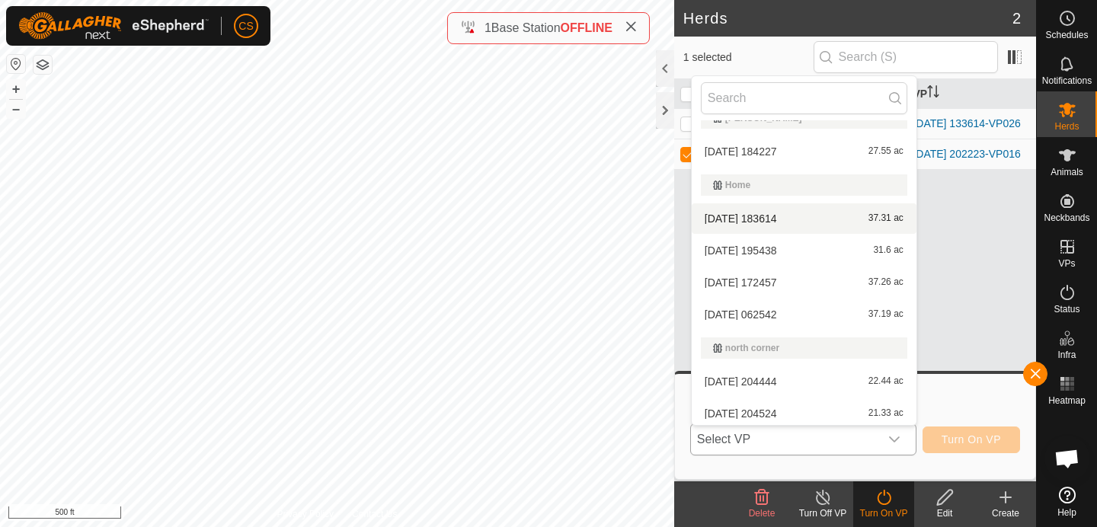
scroll to position [1910, 0]
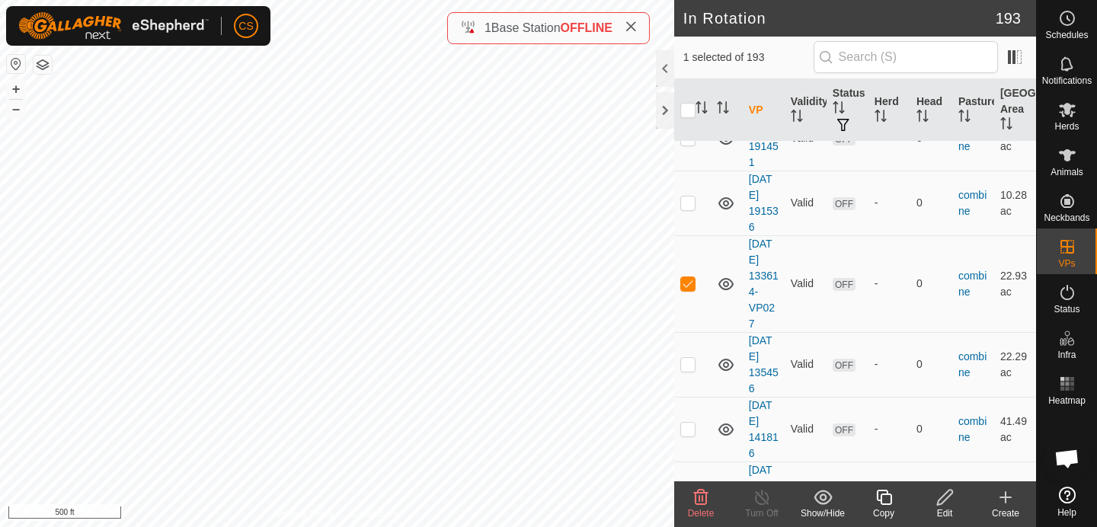
scroll to position [3809, 0]
click at [692, 282] on p-checkbox at bounding box center [687, 283] width 15 height 12
click at [755, 289] on link "[DATE] 133614-VP027" at bounding box center [764, 283] width 30 height 92
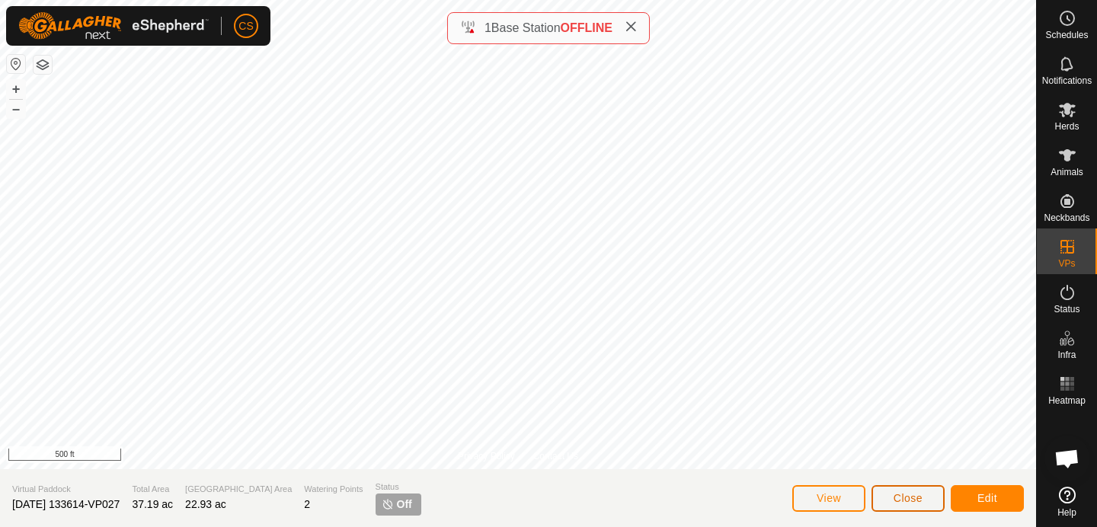
click at [887, 498] on button "Close" at bounding box center [908, 498] width 73 height 27
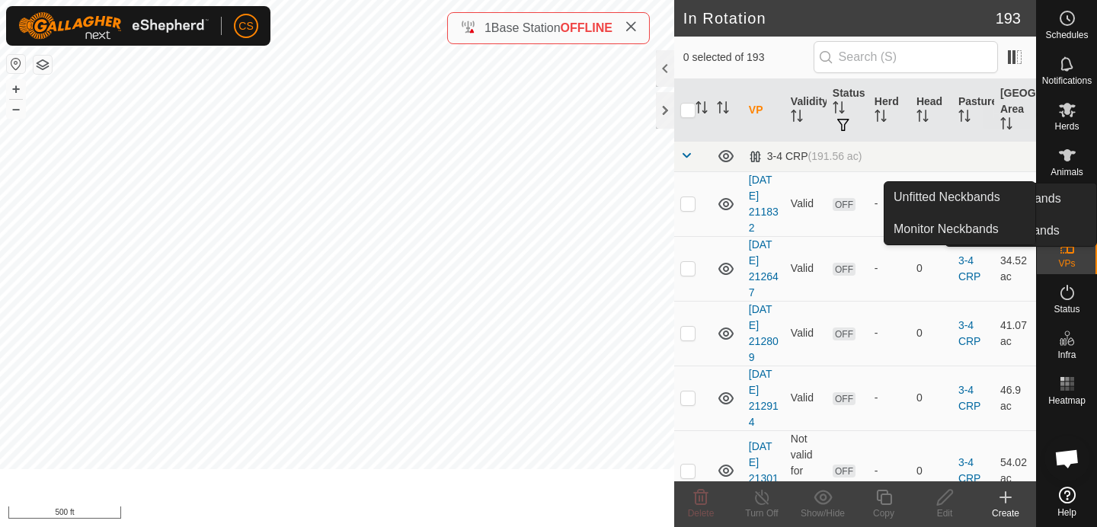
click at [1078, 125] on span "Herds" at bounding box center [1067, 126] width 24 height 9
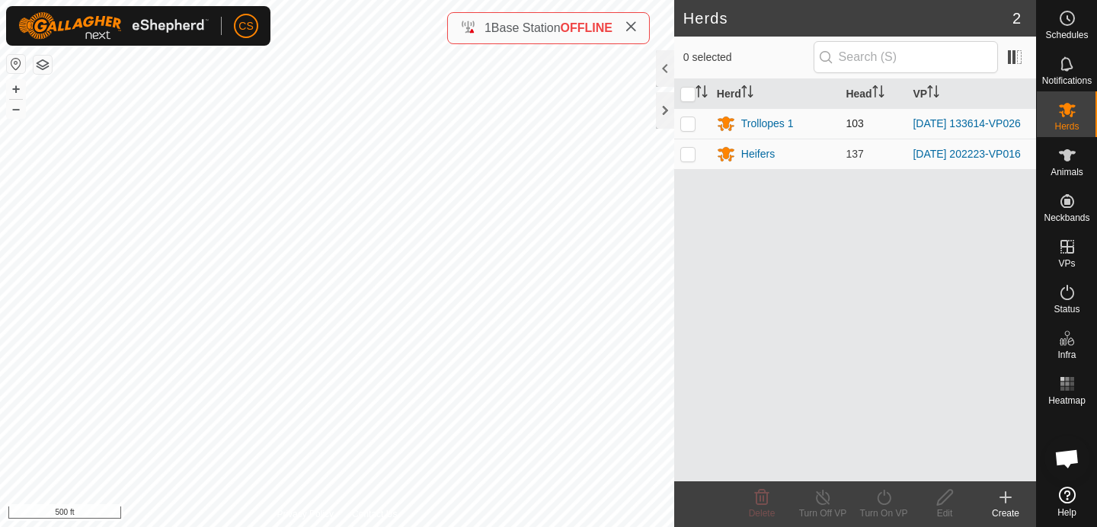
click at [693, 126] on p-checkbox at bounding box center [687, 123] width 15 height 12
click at [884, 492] on icon at bounding box center [884, 497] width 14 height 15
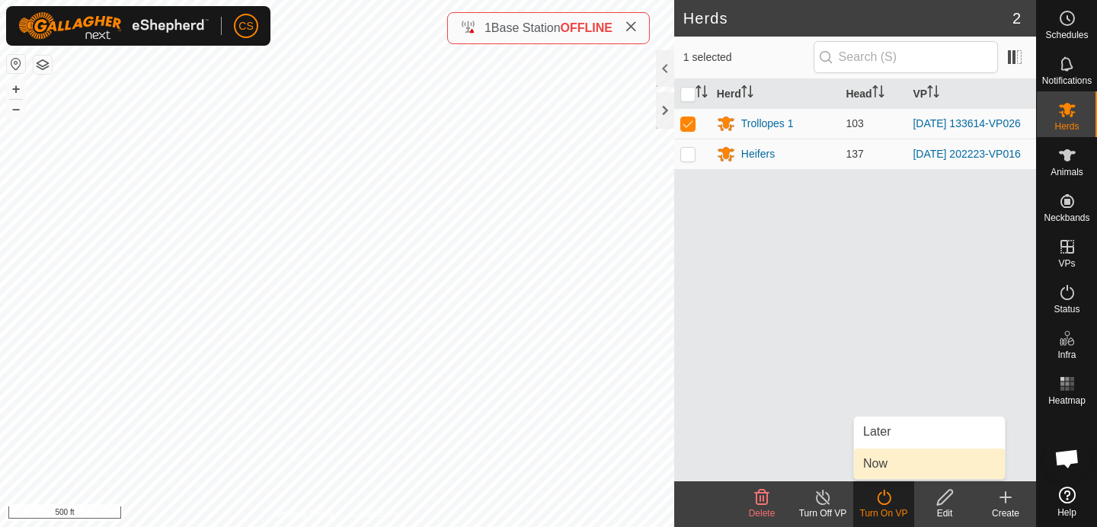
click at [882, 466] on link "Now" at bounding box center [929, 464] width 151 height 30
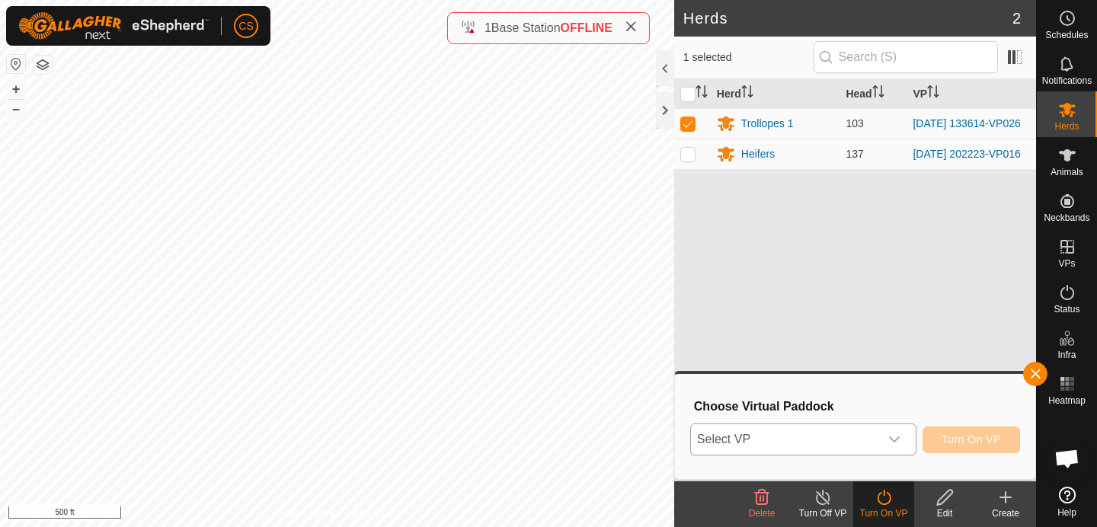
click at [839, 427] on span "Select VP" at bounding box center [785, 439] width 188 height 30
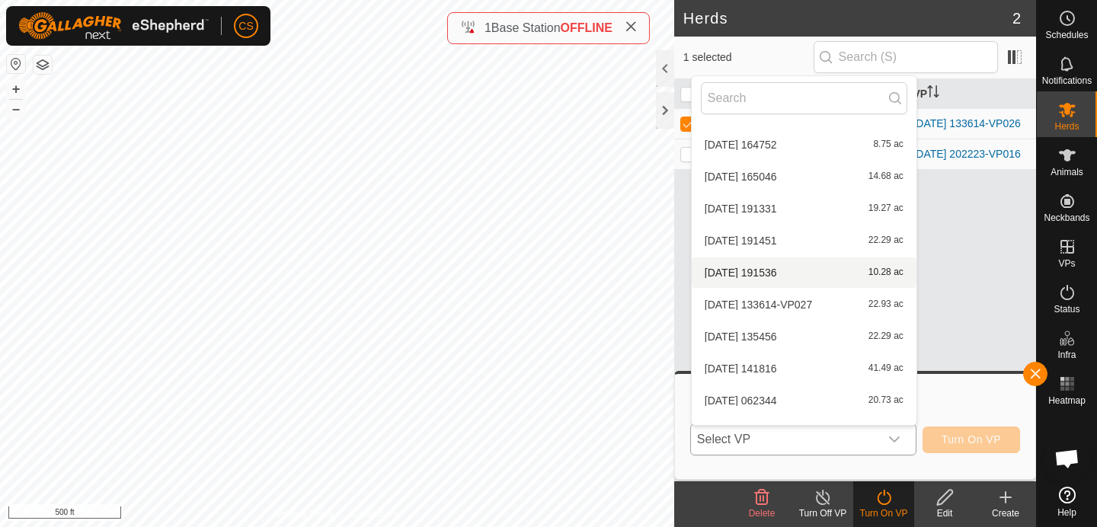
scroll to position [1380, 0]
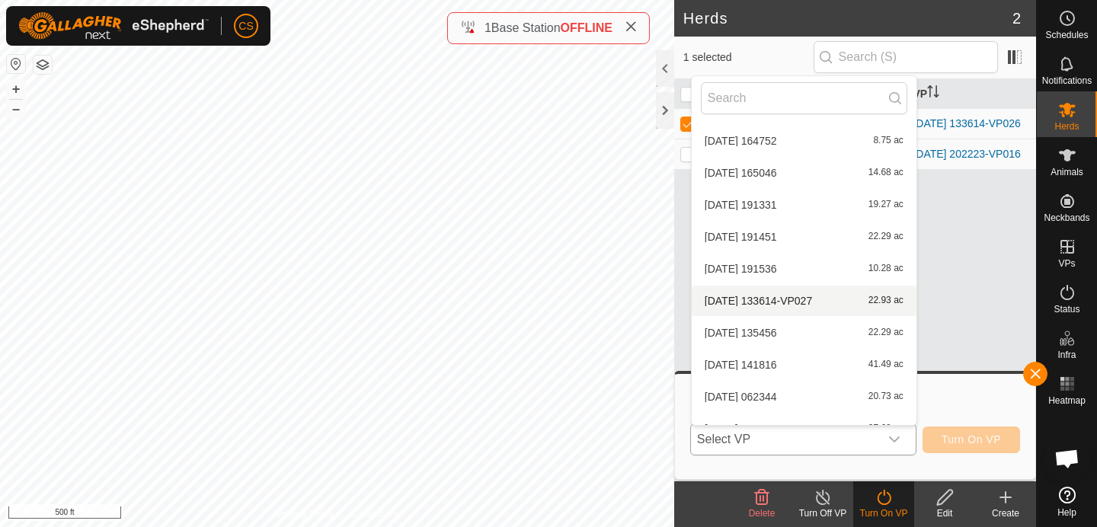
click at [765, 300] on li "[DATE] 133614-VP027 22.93 ac" at bounding box center [804, 301] width 225 height 30
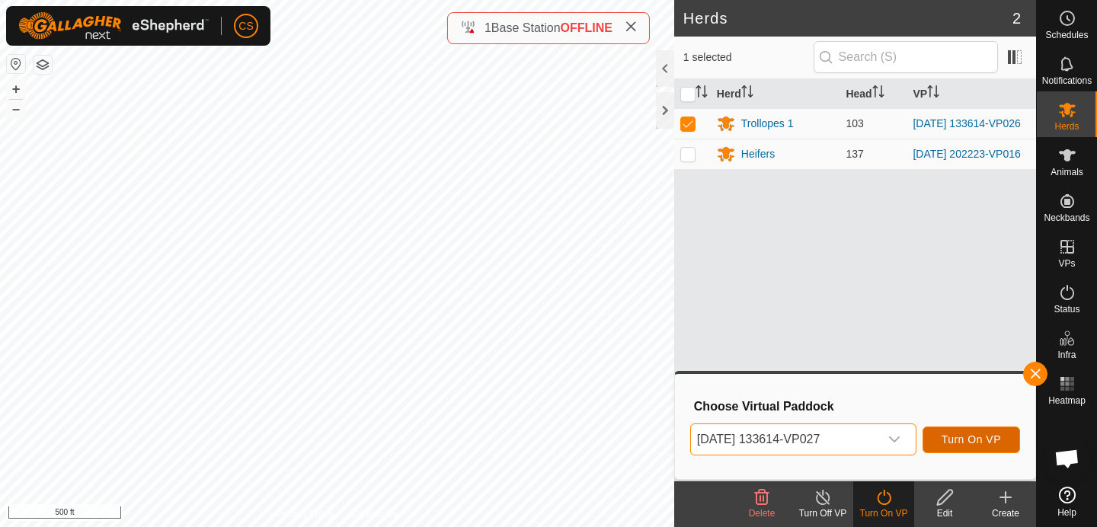
click at [978, 441] on span "Turn On VP" at bounding box center [971, 440] width 59 height 12
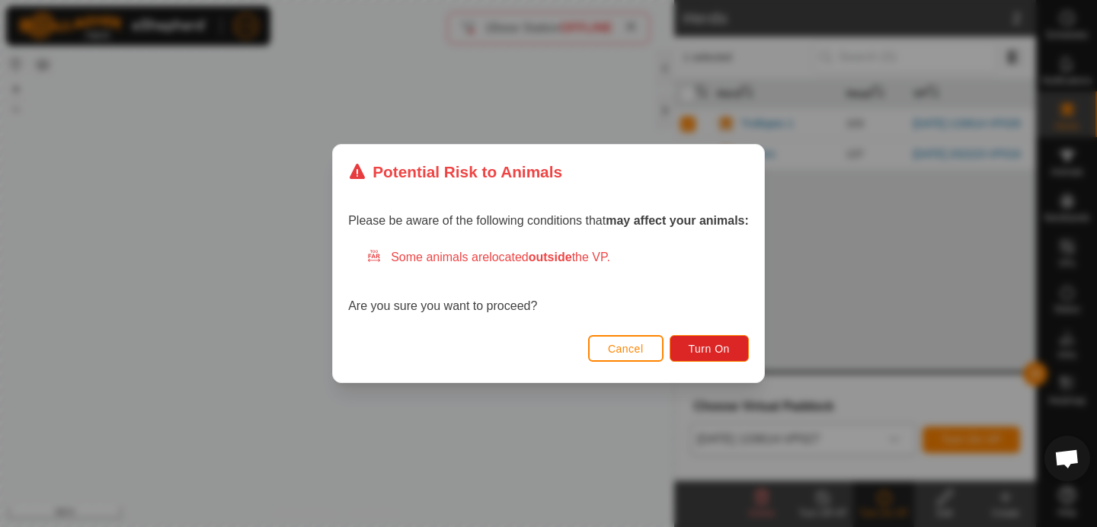
click at [746, 333] on div "Cancel Turn On" at bounding box center [548, 357] width 431 height 52
click at [729, 338] on button "Turn On" at bounding box center [709, 348] width 79 height 27
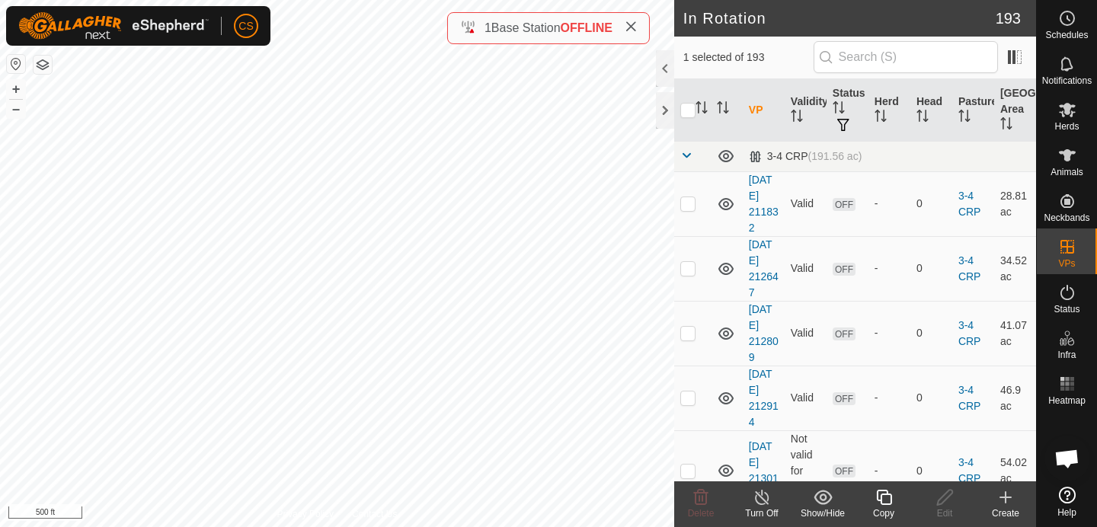
click at [884, 492] on icon at bounding box center [884, 497] width 19 height 18
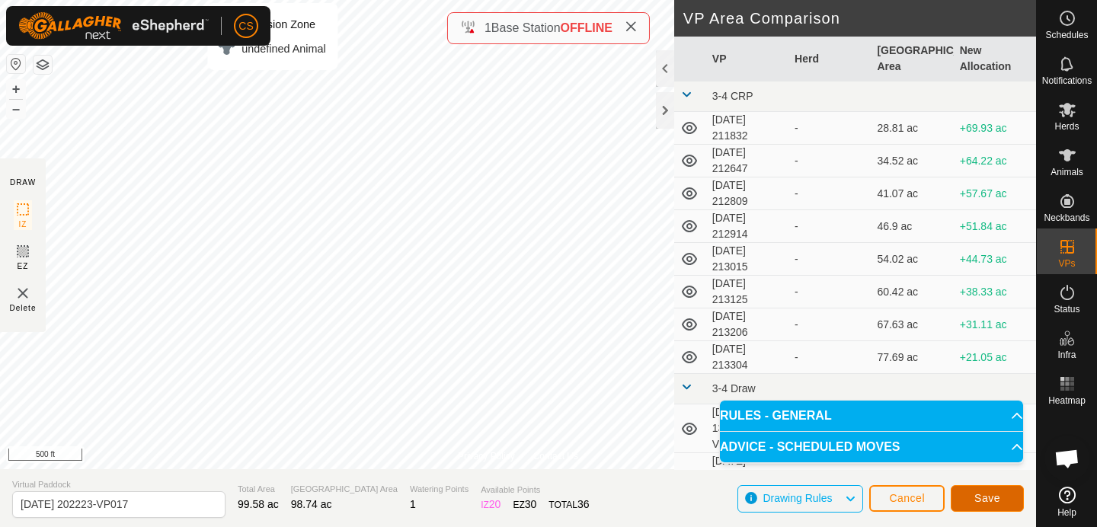
click at [1001, 488] on button "Save" at bounding box center [987, 498] width 73 height 27
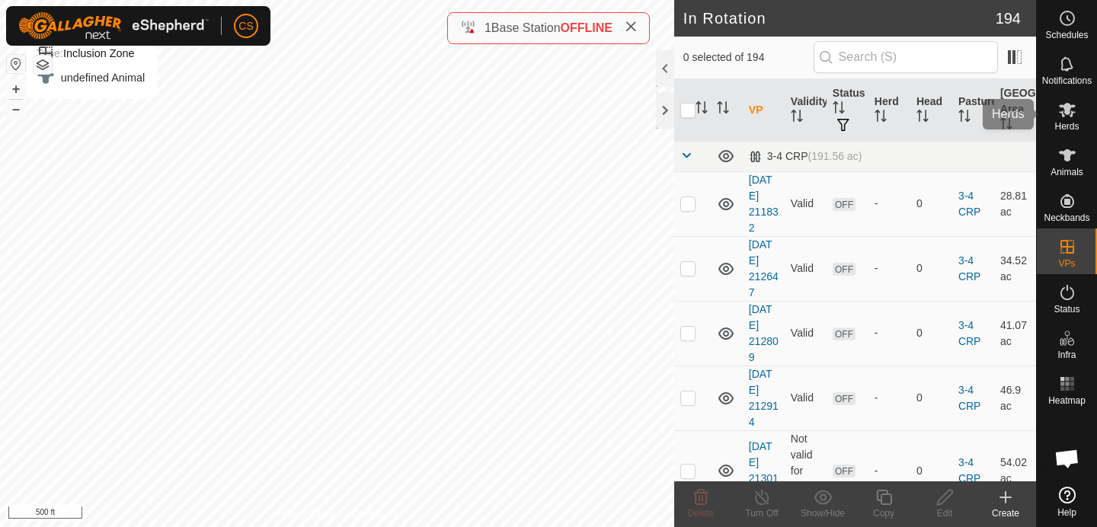
click at [1061, 114] on icon at bounding box center [1067, 110] width 18 height 18
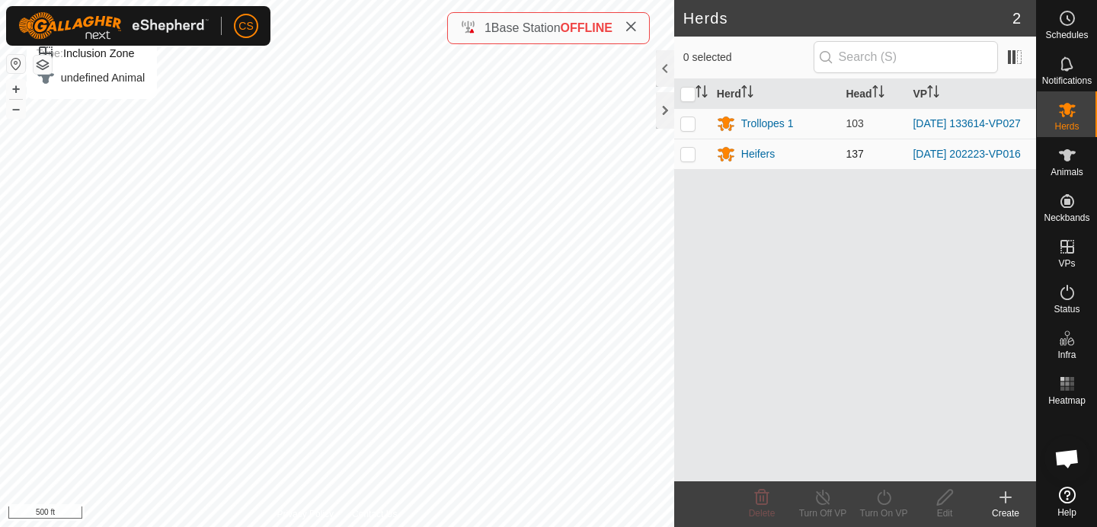
click at [688, 158] on p-checkbox at bounding box center [687, 154] width 15 height 12
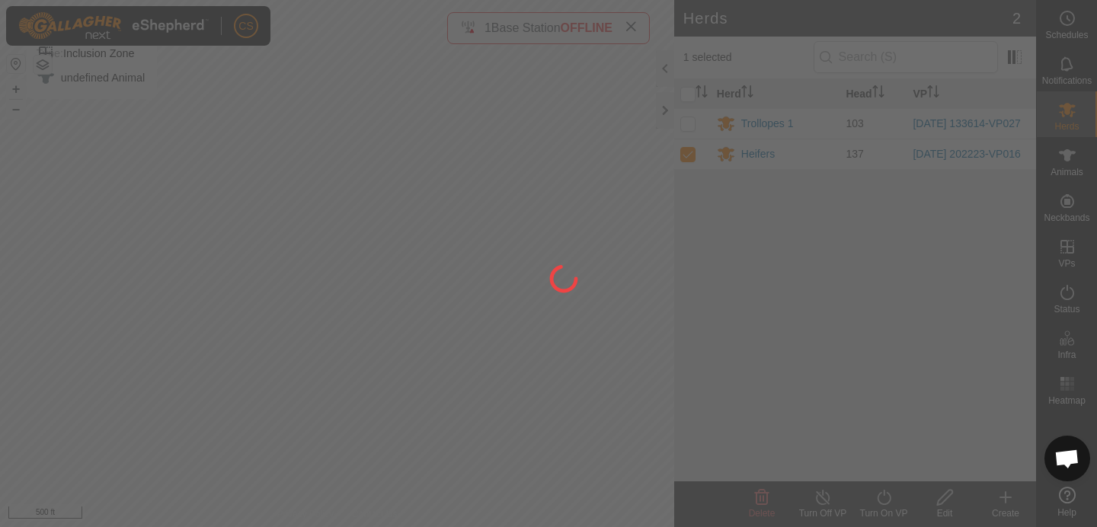
click at [879, 492] on div at bounding box center [548, 263] width 1097 height 527
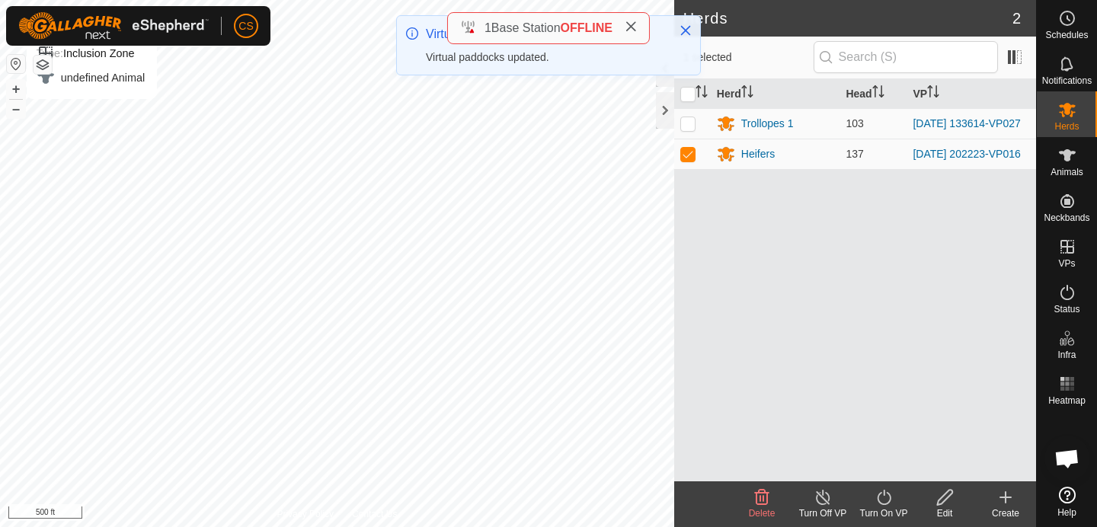
click at [882, 505] on icon at bounding box center [884, 497] width 19 height 18
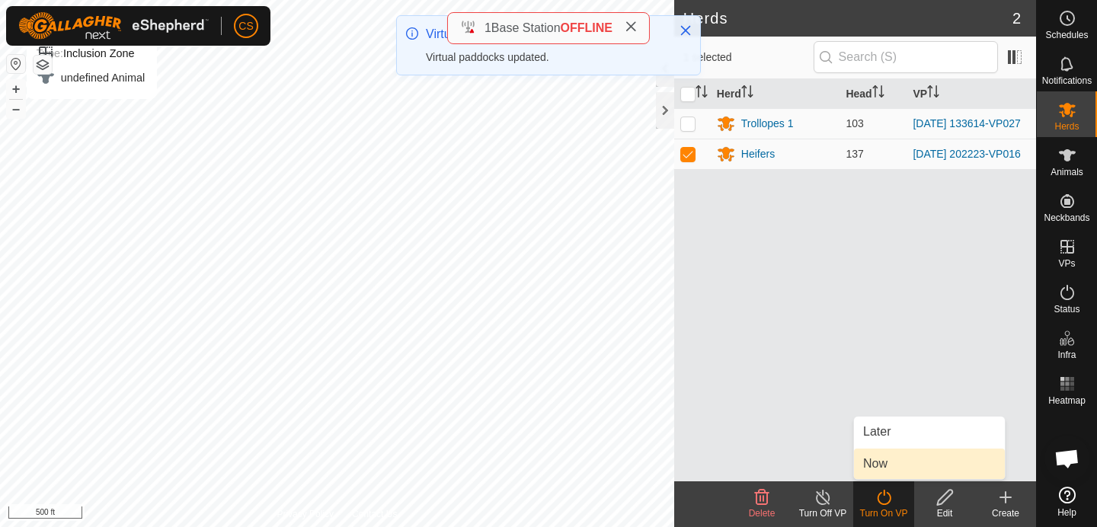
click at [866, 452] on link "Now" at bounding box center [929, 464] width 151 height 30
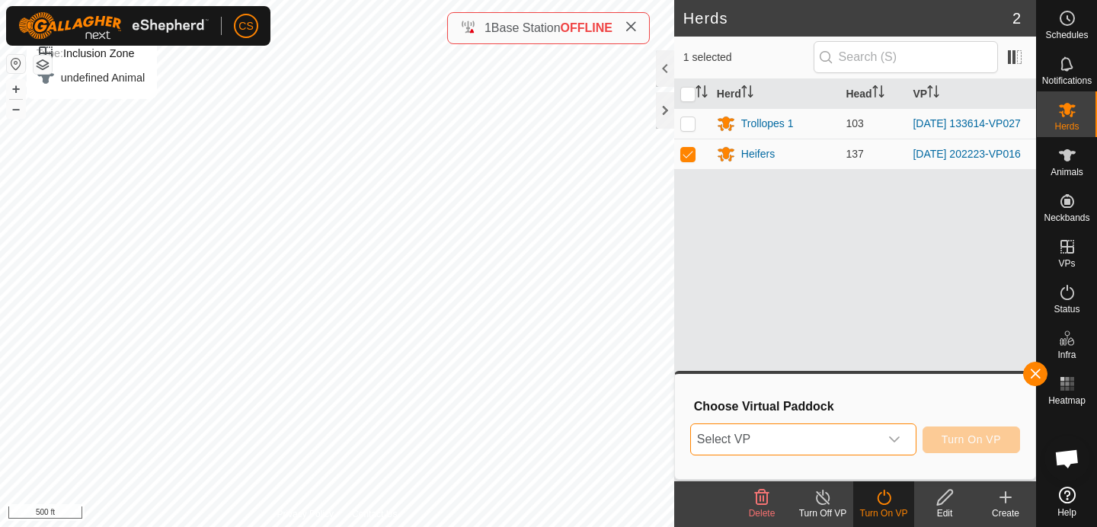
click at [853, 443] on span "Select VP" at bounding box center [785, 439] width 188 height 30
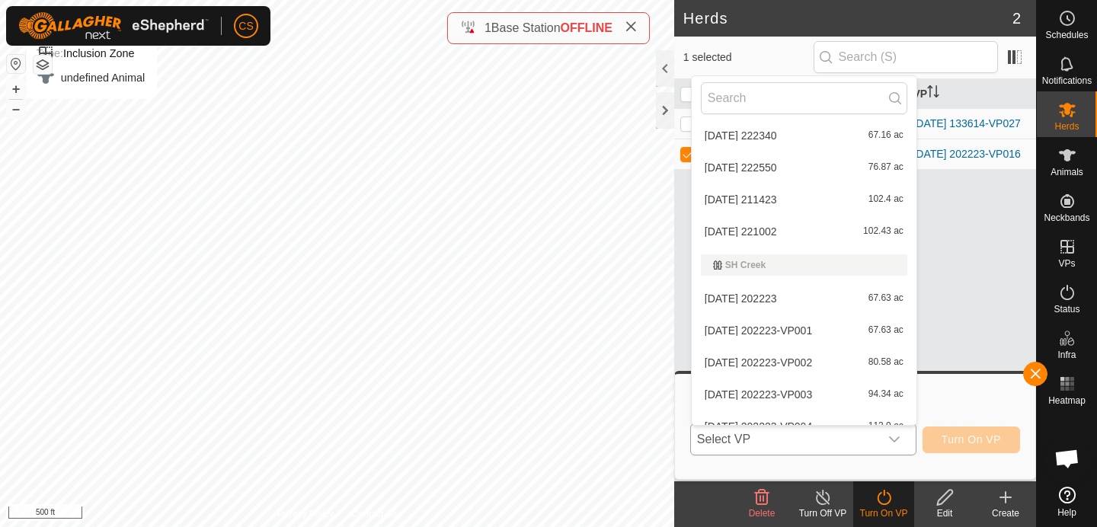
scroll to position [6253, 0]
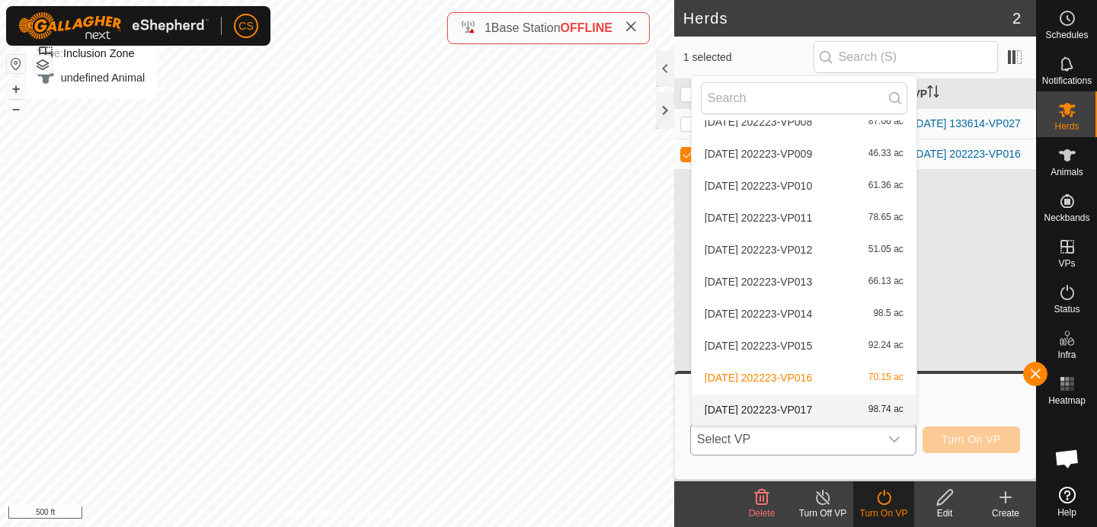
click at [788, 405] on li "[DATE] 202223-VP017 98.74 ac" at bounding box center [804, 410] width 225 height 30
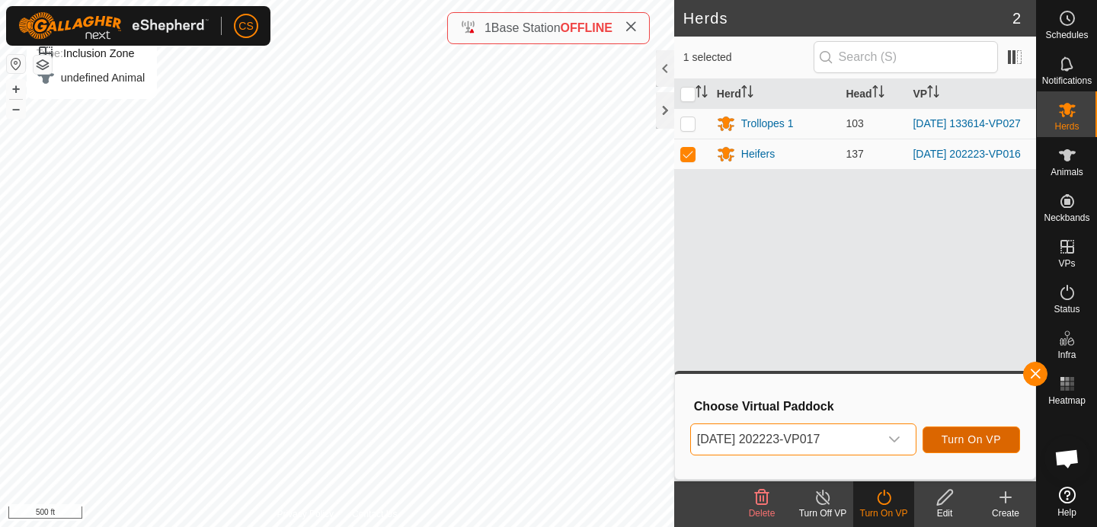
click at [961, 443] on span "Turn On VP" at bounding box center [971, 440] width 59 height 12
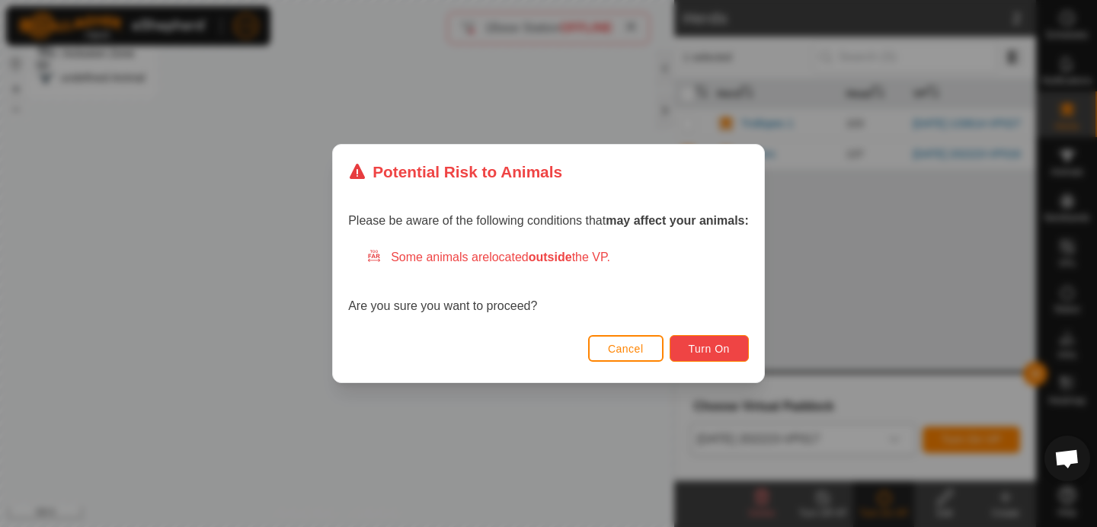
click at [730, 347] on span "Turn On" at bounding box center [709, 349] width 41 height 12
